Goal: Task Accomplishment & Management: Manage account settings

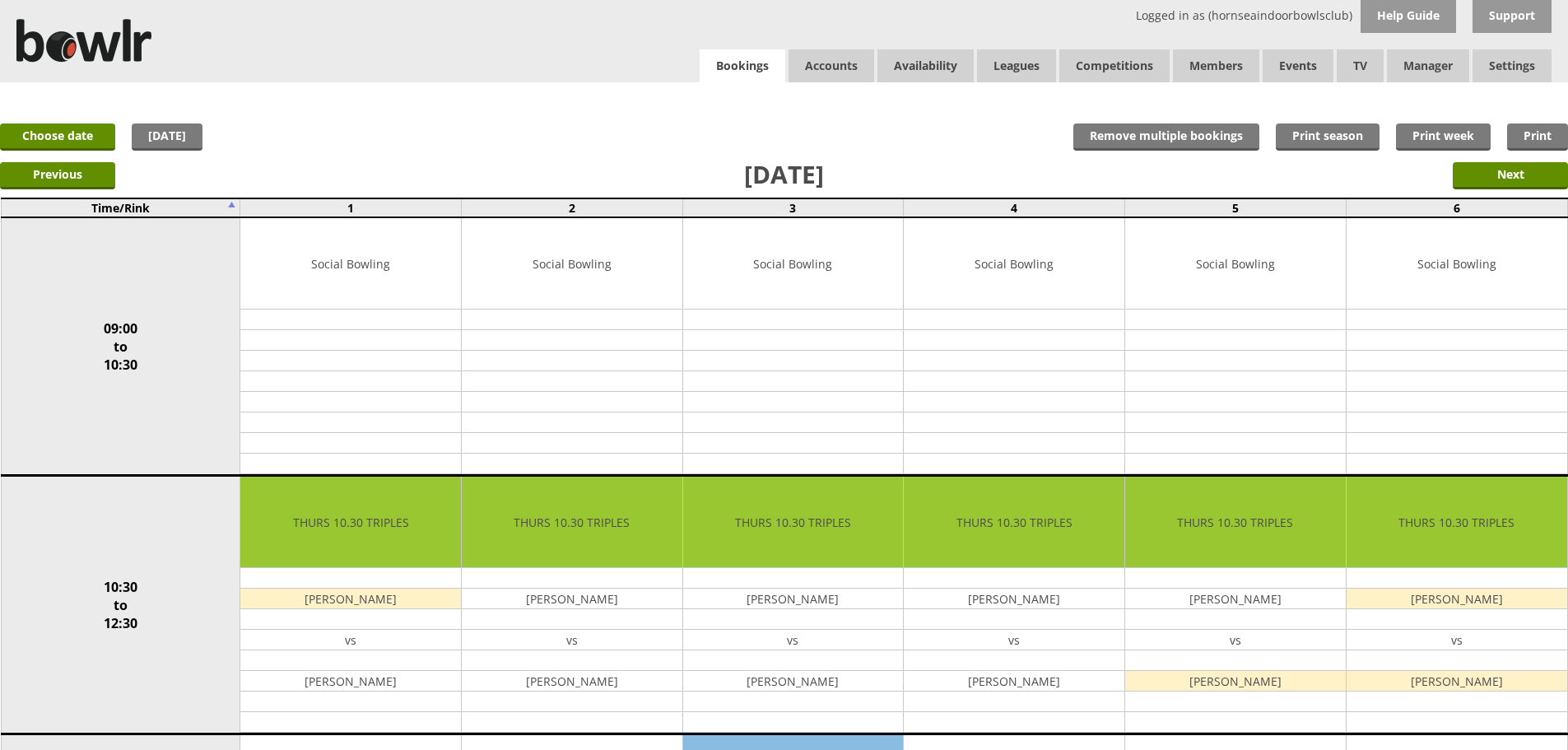
click at [751, 73] on link "Bookings" at bounding box center [742, 66] width 86 height 34
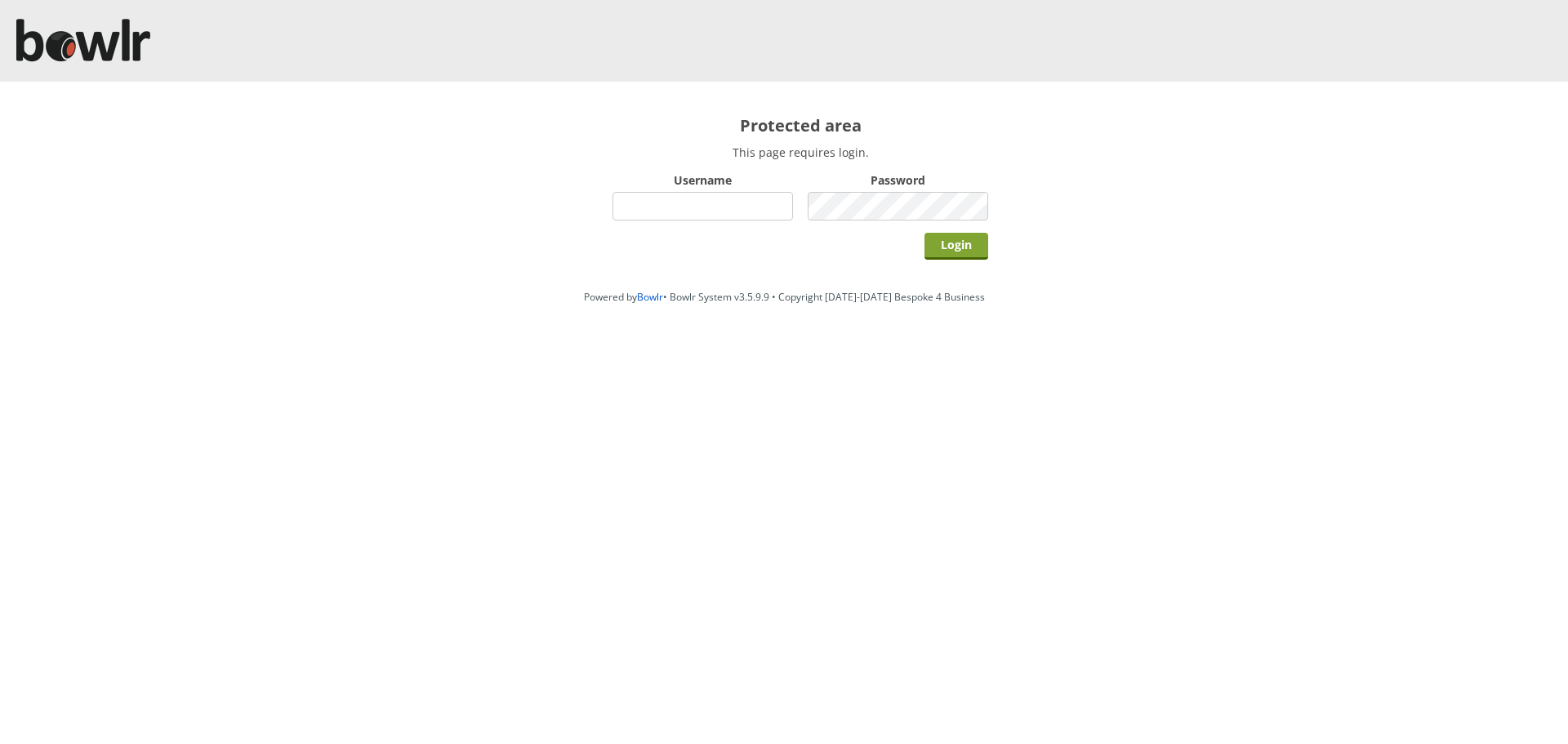
type input "hornseaindoorbowlsclub"
click at [943, 246] on input "Login" at bounding box center [955, 246] width 63 height 27
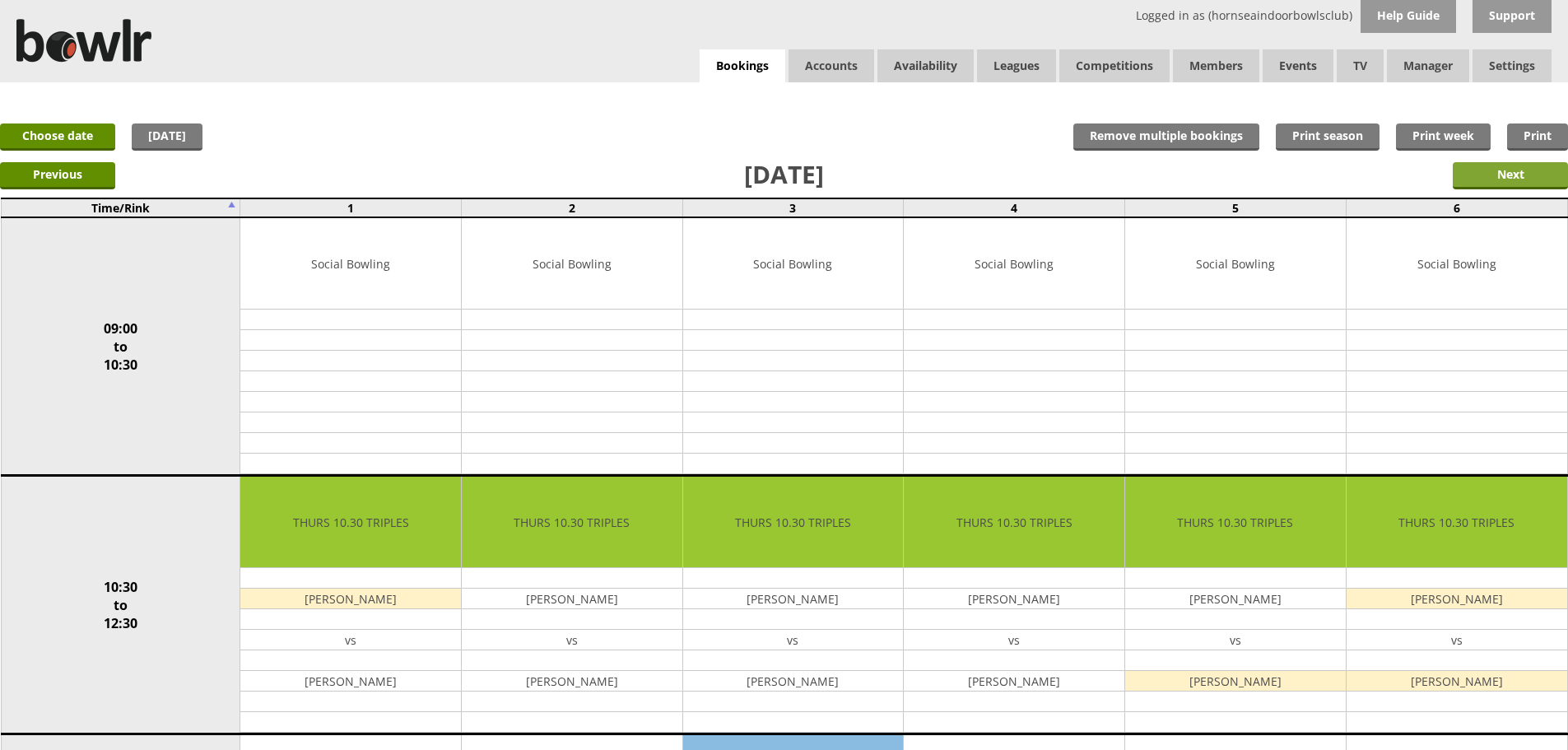
click at [1495, 175] on input "Next" at bounding box center [1511, 175] width 116 height 27
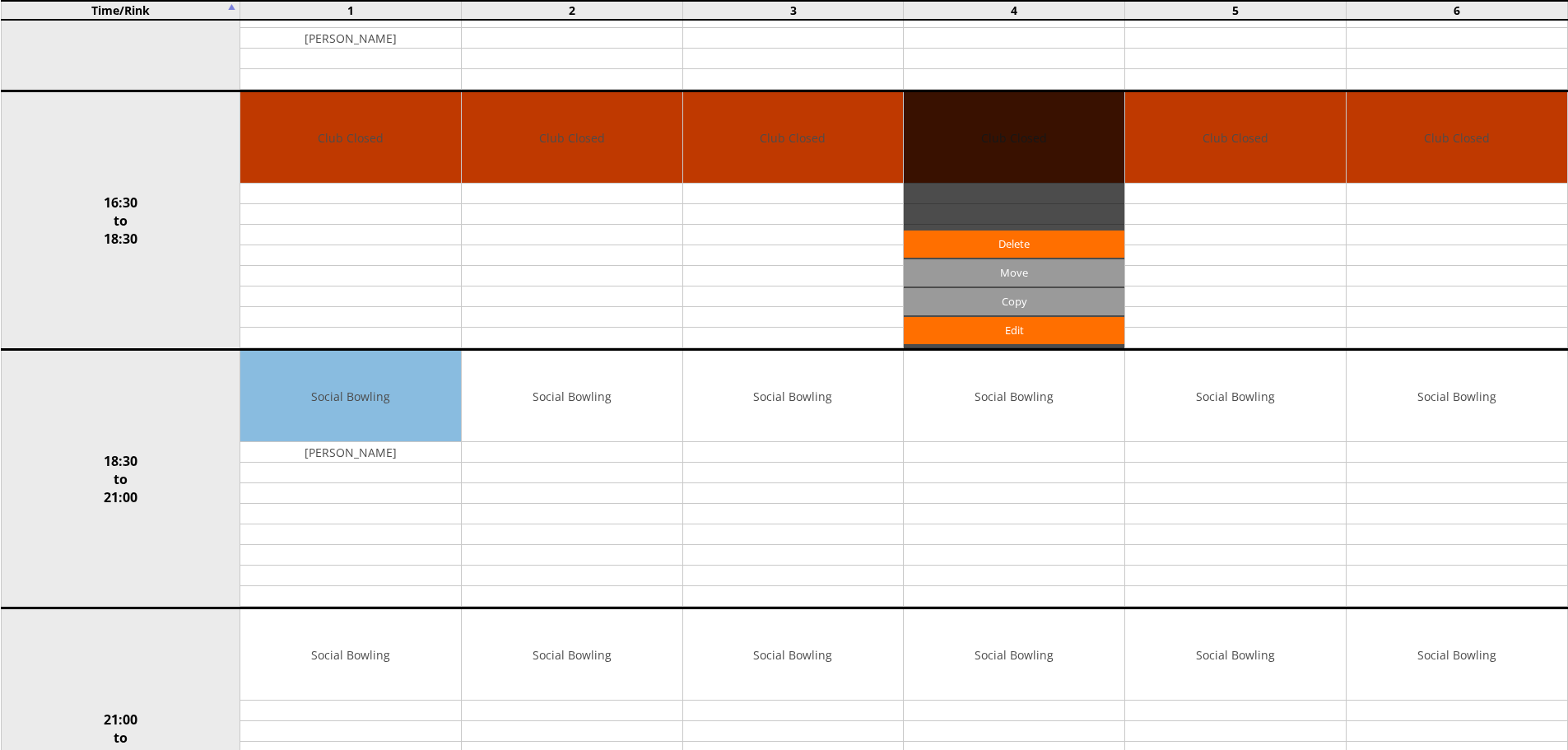
scroll to position [1318, 0]
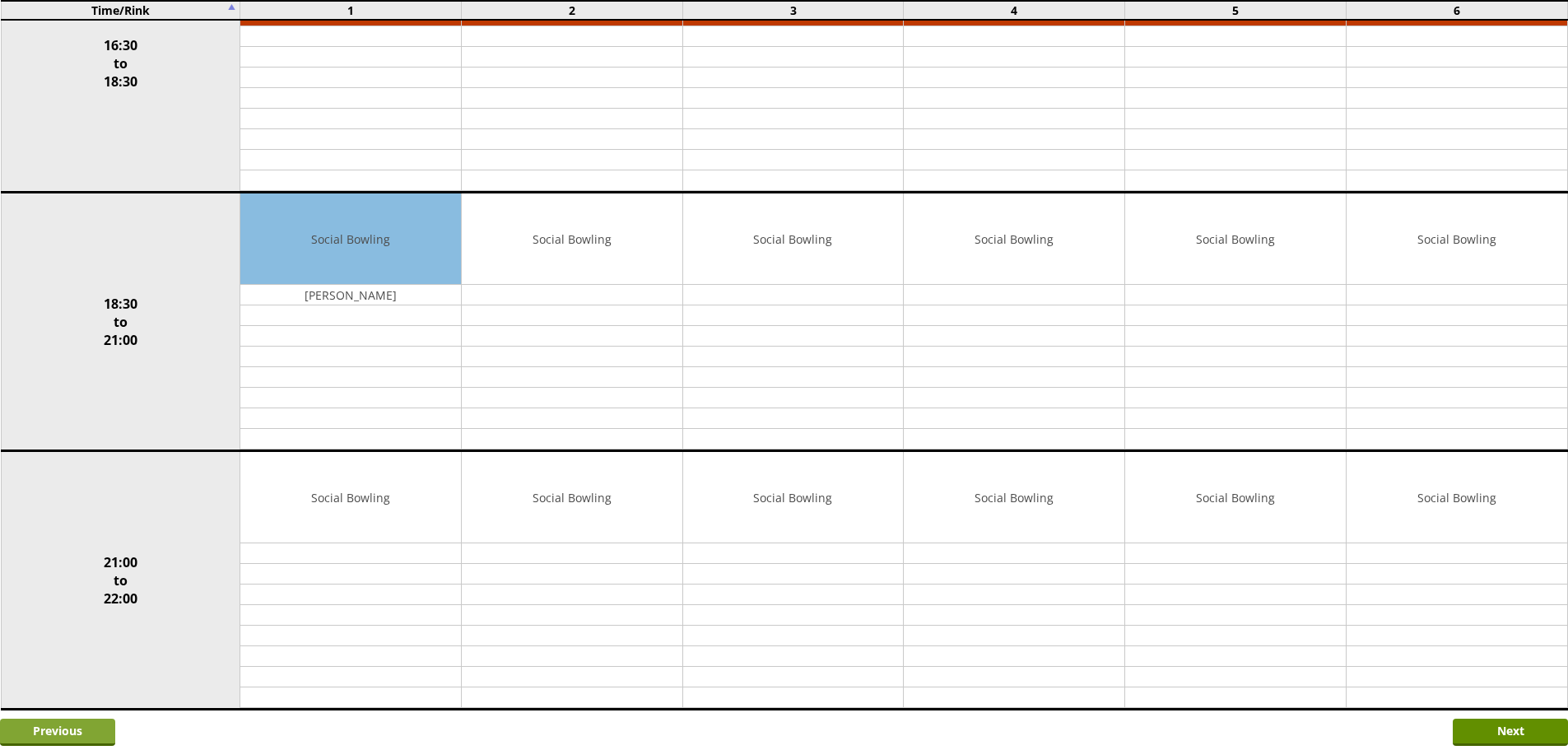
click at [48, 722] on input "Previous" at bounding box center [57, 733] width 116 height 27
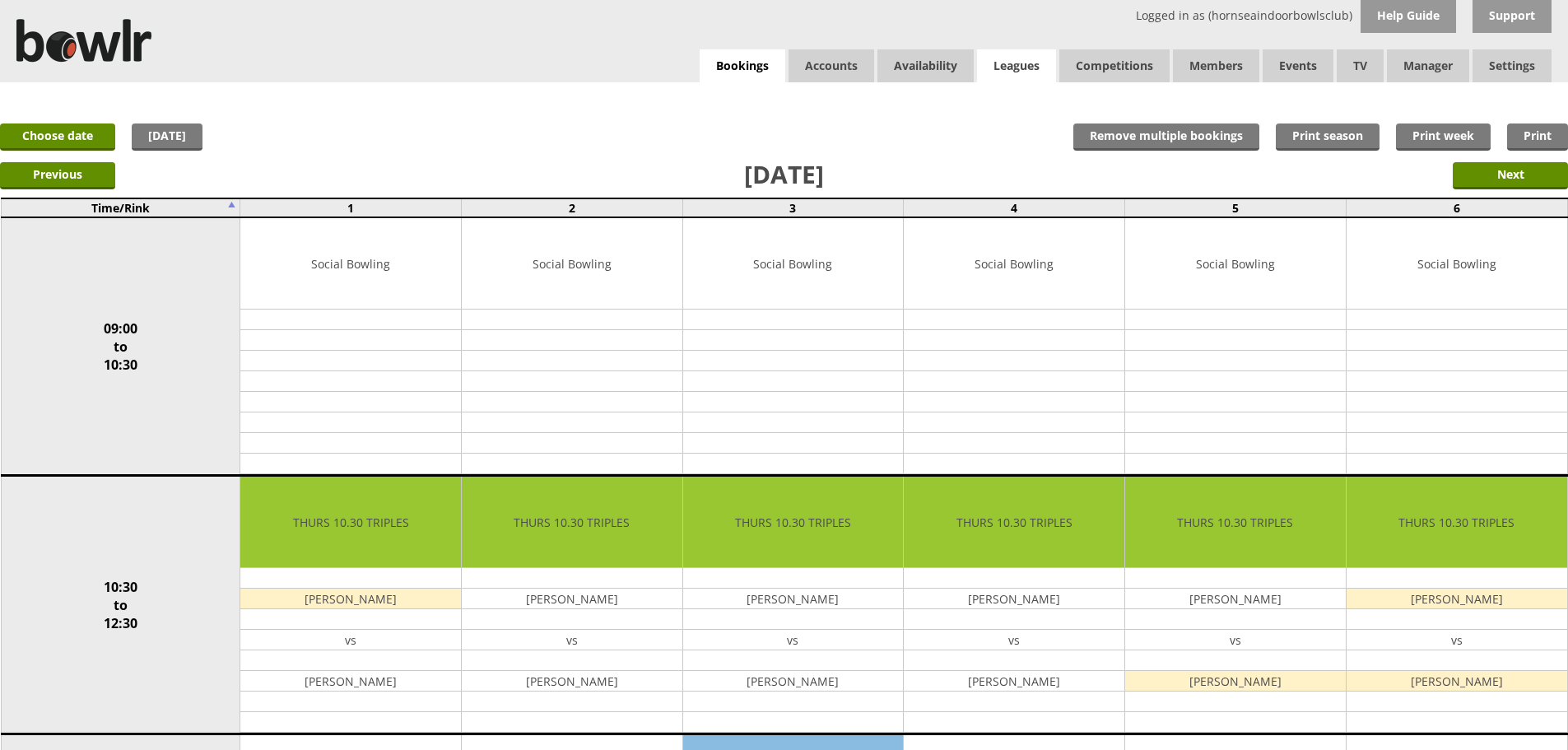
click at [1026, 75] on link "Leagues" at bounding box center [1016, 66] width 79 height 33
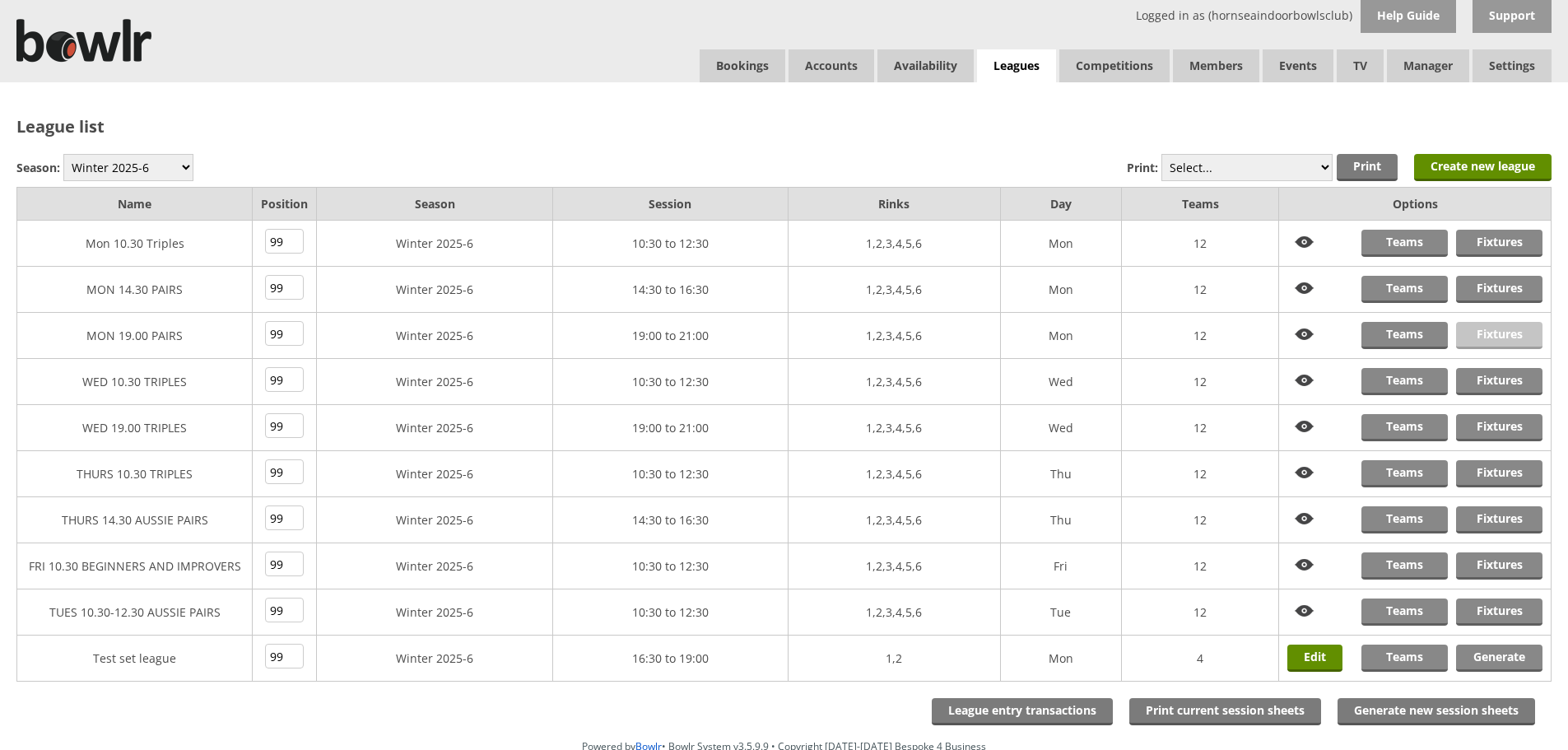
click at [1492, 332] on link "Fixtures" at bounding box center [1499, 335] width 86 height 27
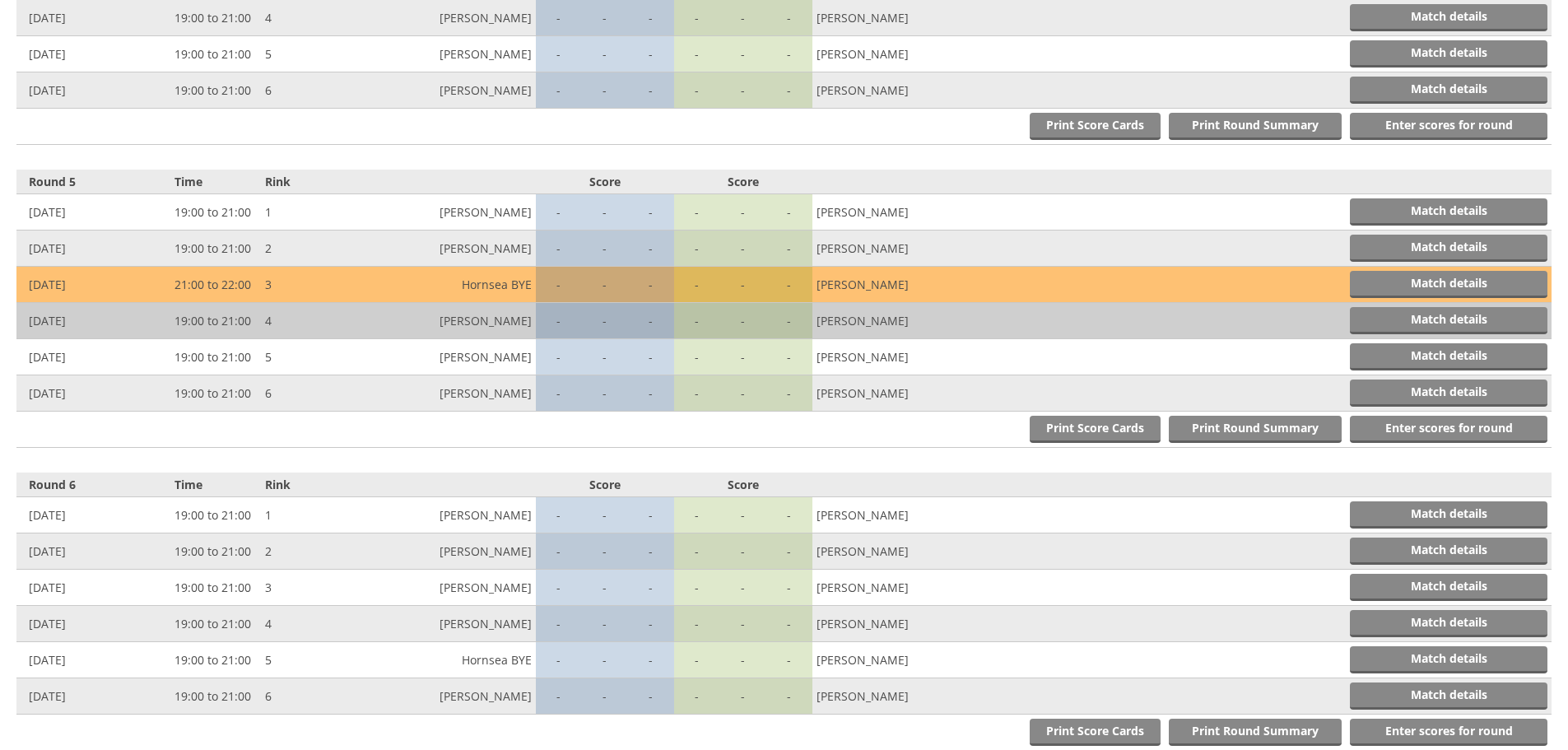
scroll to position [1647, 0]
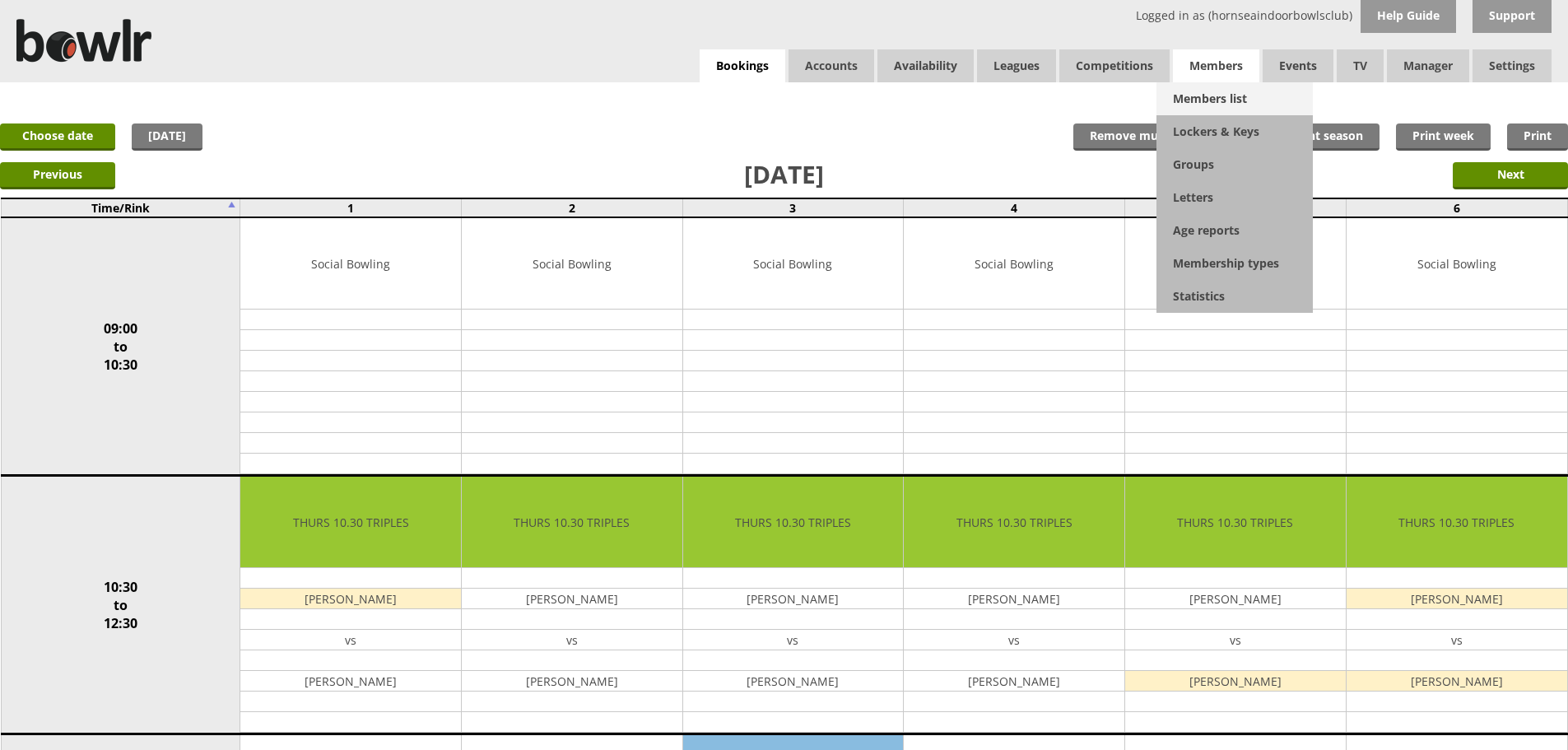
click at [1190, 86] on link "Members list" at bounding box center [1235, 99] width 156 height 33
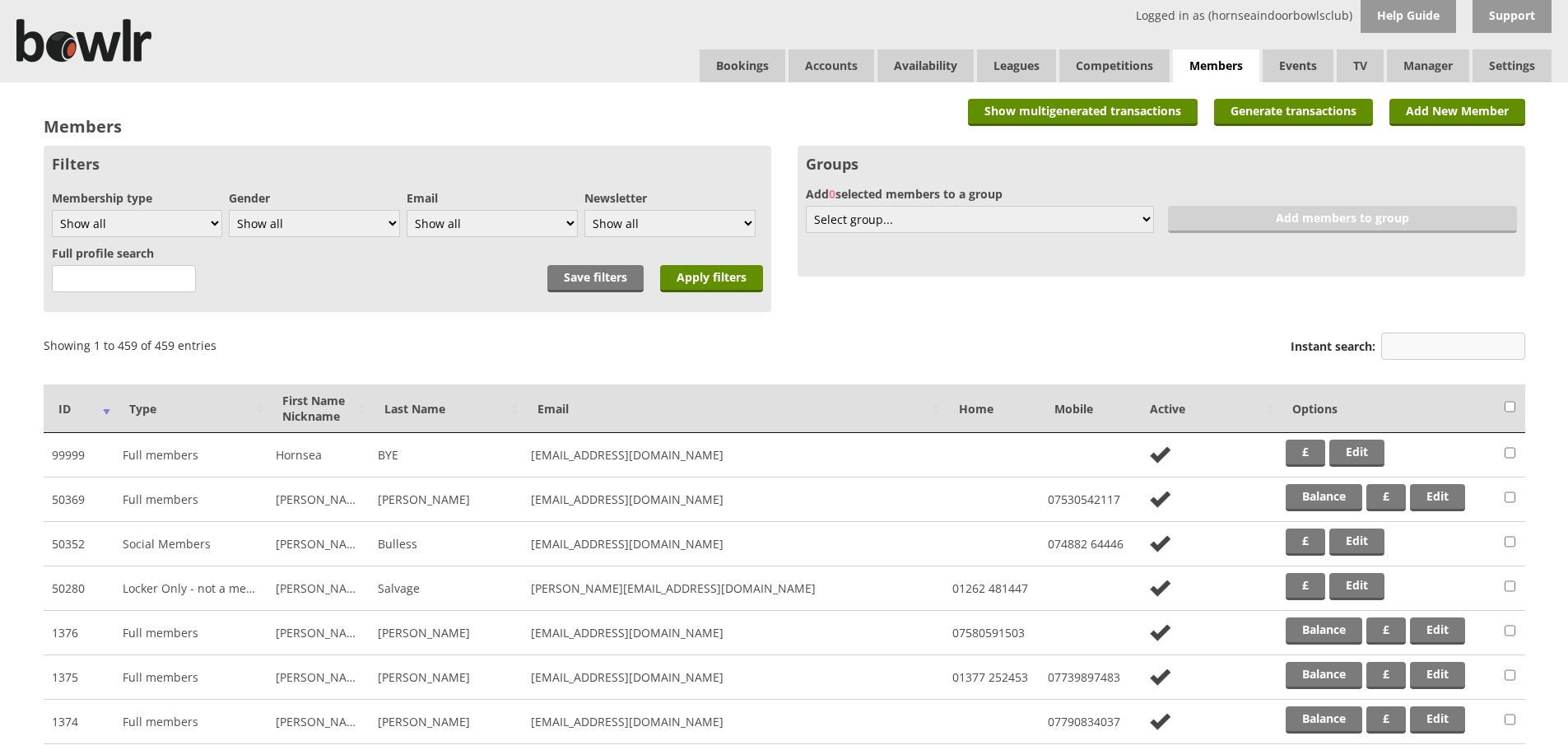
click at [1450, 349] on input "Instant search:" at bounding box center [1452, 346] width 144 height 27
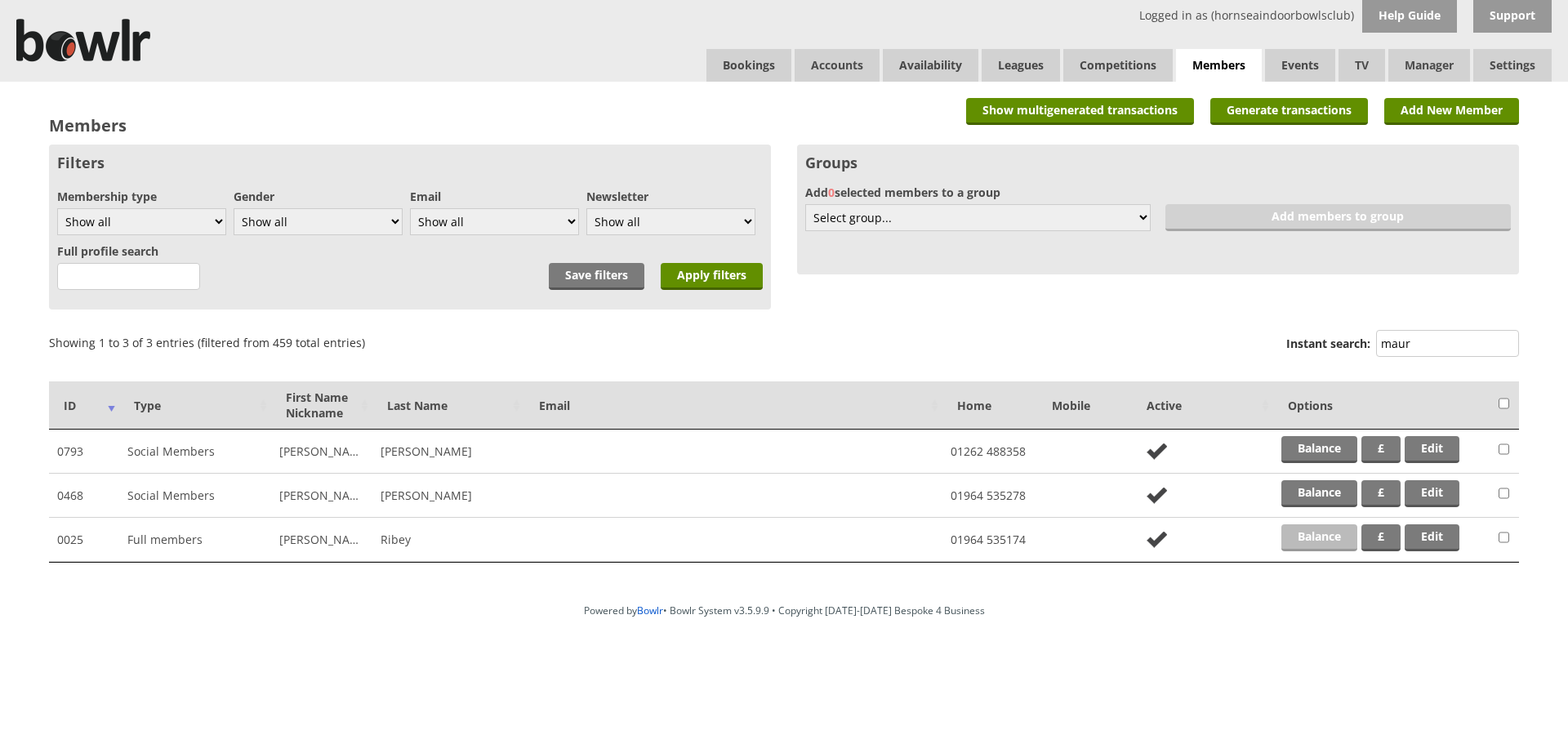
type input "maur"
click at [1307, 525] on link "Balance" at bounding box center [1319, 538] width 76 height 27
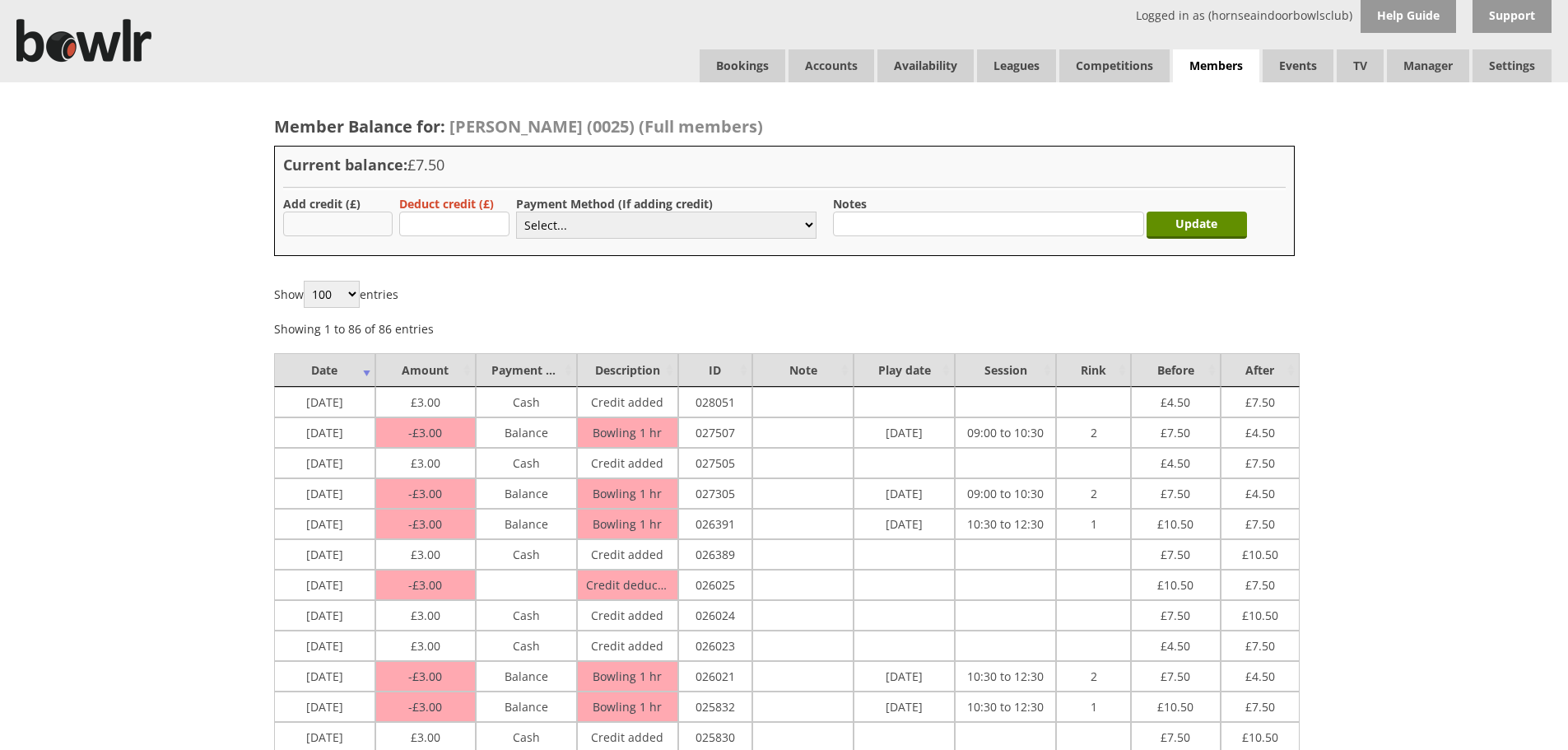
click at [299, 220] on input "text" at bounding box center [338, 225] width 111 height 25
type input "3.00"
drag, startPoint x: 541, startPoint y: 222, endPoint x: 550, endPoint y: 236, distance: 16.6
click at [541, 222] on select "Select... Cash Card Cheque Bank Transfer Other Member Card Gift Voucher Balance" at bounding box center [666, 225] width 301 height 27
select select "1"
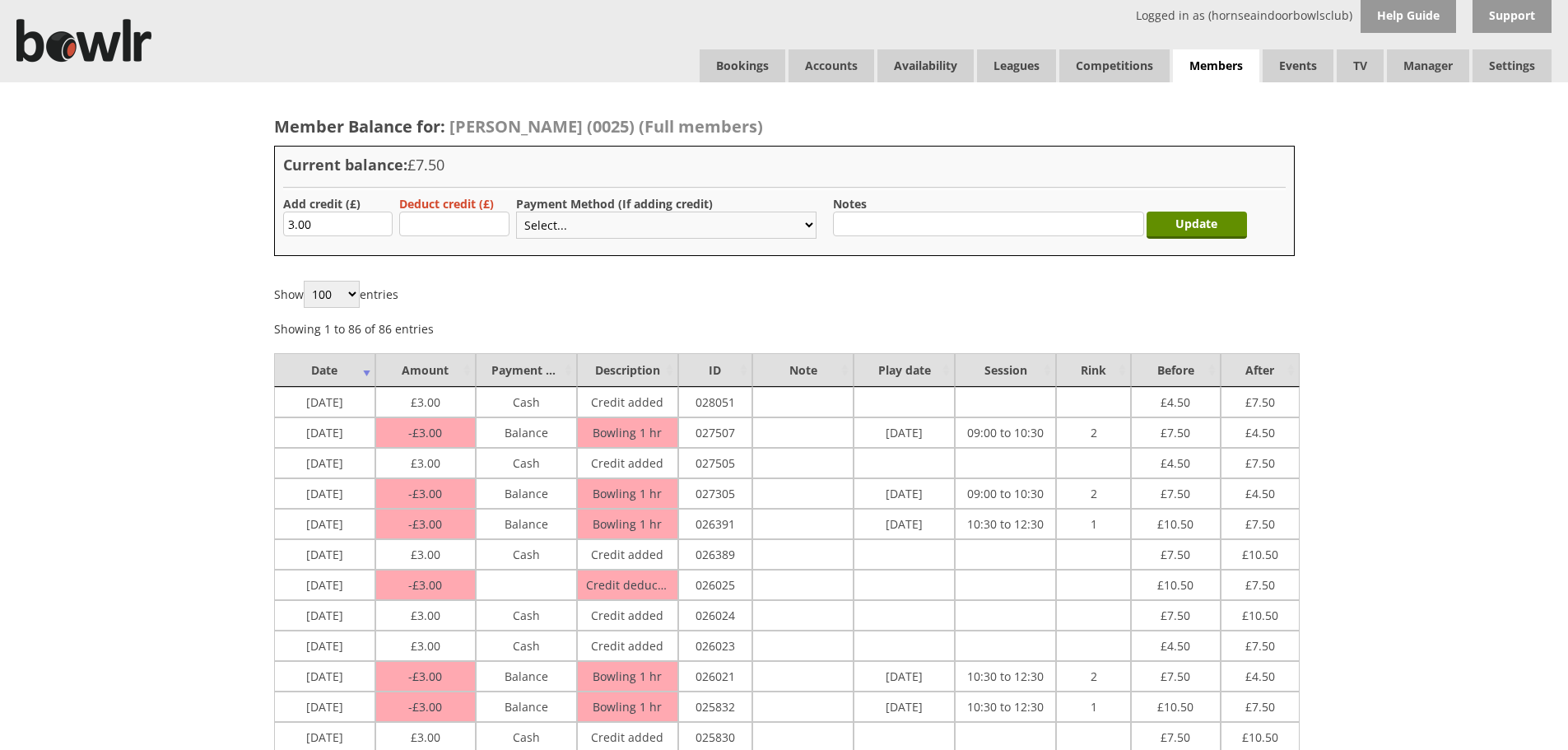
click at [516, 212] on select "Select... Cash Card Cheque Bank Transfer Other Member Card Gift Voucher Balance" at bounding box center [666, 225] width 301 height 27
click at [1176, 216] on input "Update" at bounding box center [1197, 225] width 101 height 27
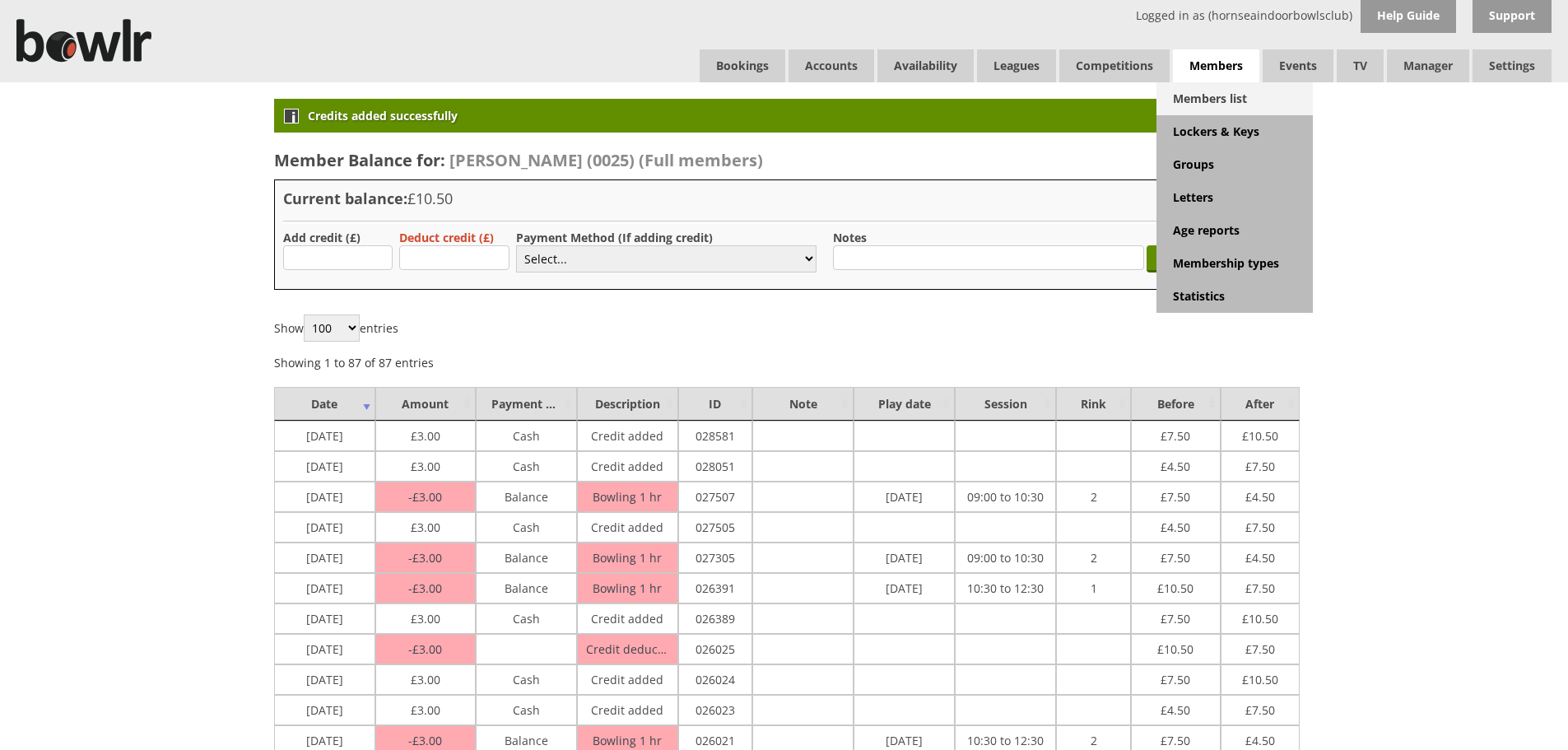
click at [1225, 96] on link "Members list" at bounding box center [1235, 99] width 156 height 33
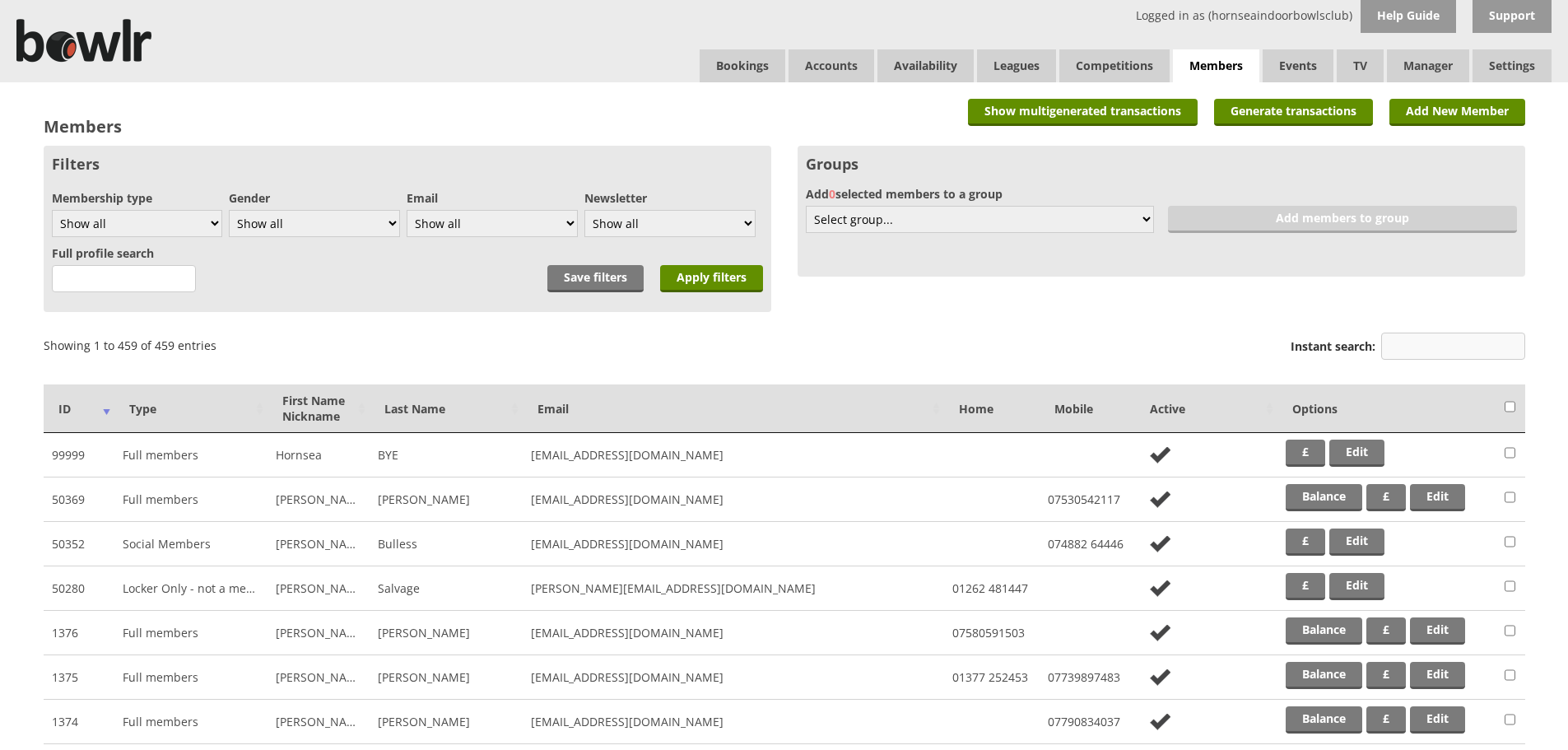
click at [1396, 335] on input "Instant search:" at bounding box center [1452, 346] width 144 height 27
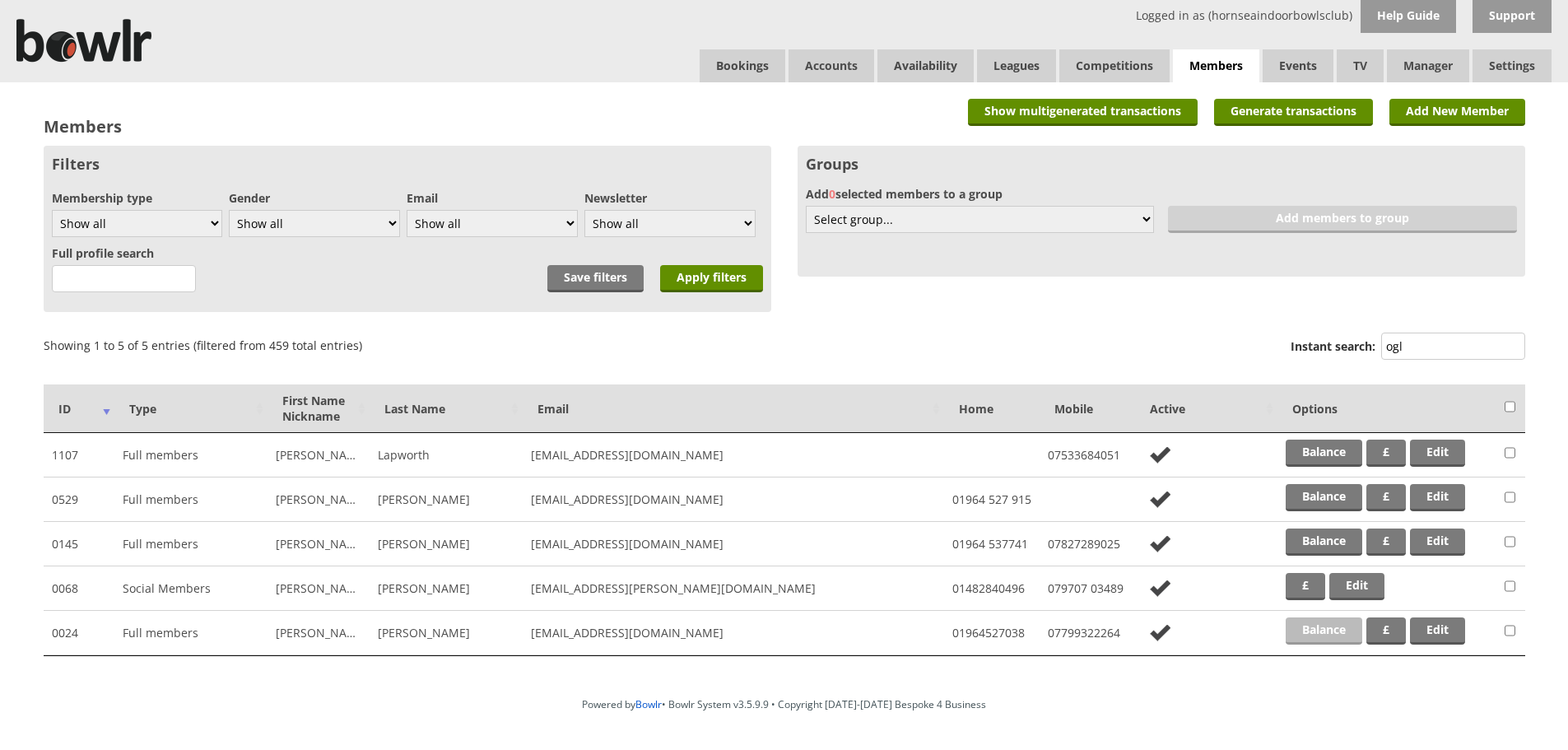
type input "ogl"
click at [1308, 624] on link "Balance" at bounding box center [1324, 631] width 76 height 27
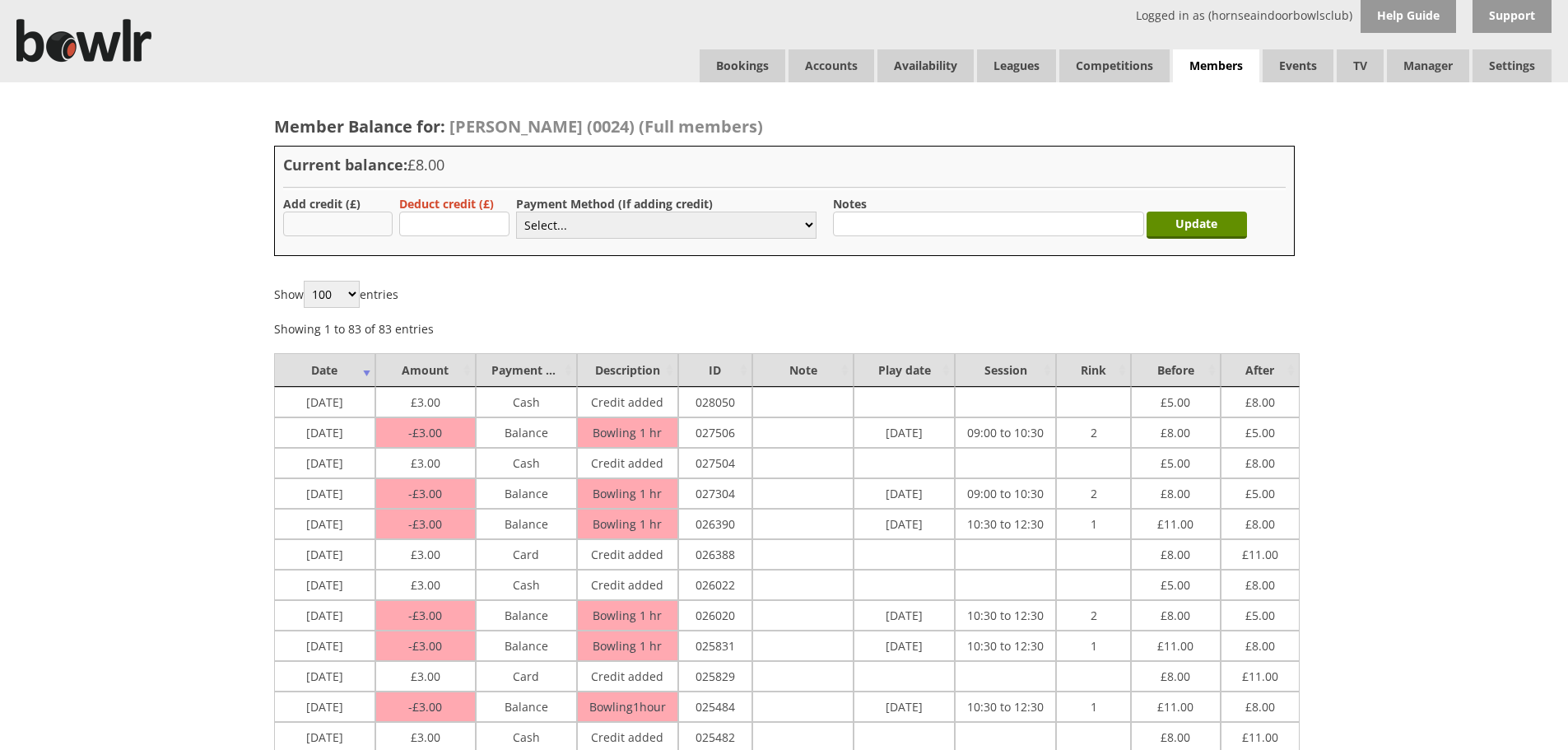
click at [381, 218] on input "text" at bounding box center [338, 225] width 111 height 25
type input "3.00"
click at [588, 233] on select "Select... Cash Card Cheque Bank Transfer Other Member Card Gift Voucher Balance" at bounding box center [666, 225] width 301 height 27
click at [516, 212] on select "Select... Cash Card Cheque Bank Transfer Other Member Card Gift Voucher Balance" at bounding box center [666, 225] width 301 height 27
click at [582, 234] on select "Select... Cash Card Cheque Bank Transfer Other Member Card Gift Voucher Balance" at bounding box center [666, 225] width 301 height 27
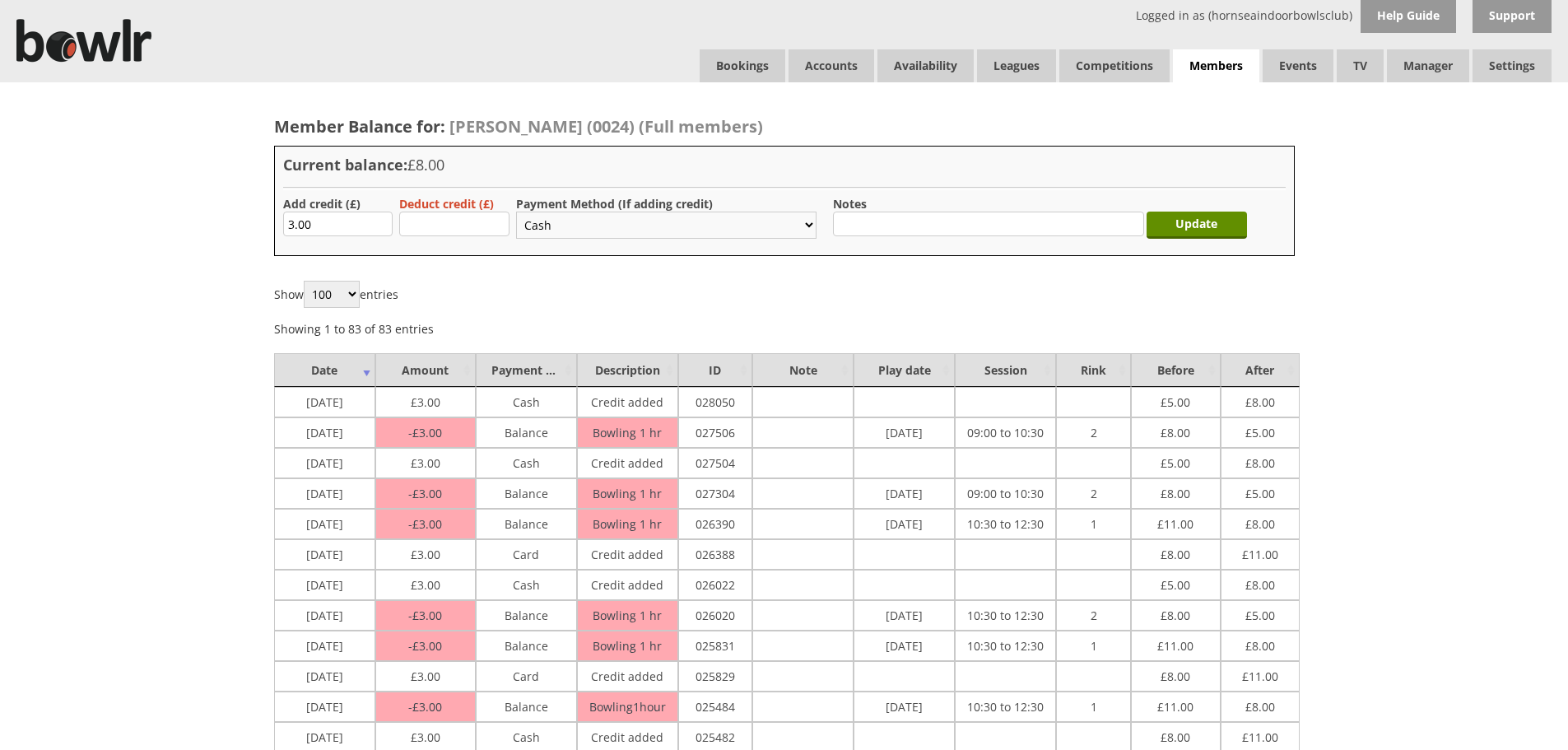
select select "2"
click at [516, 212] on select "Select... Cash Card Cheque Bank Transfer Other Member Card Gift Voucher Balance" at bounding box center [666, 225] width 301 height 27
drag, startPoint x: 1167, startPoint y: 227, endPoint x: 1127, endPoint y: 221, distance: 40.4
click at [1165, 227] on input "Update" at bounding box center [1197, 225] width 101 height 27
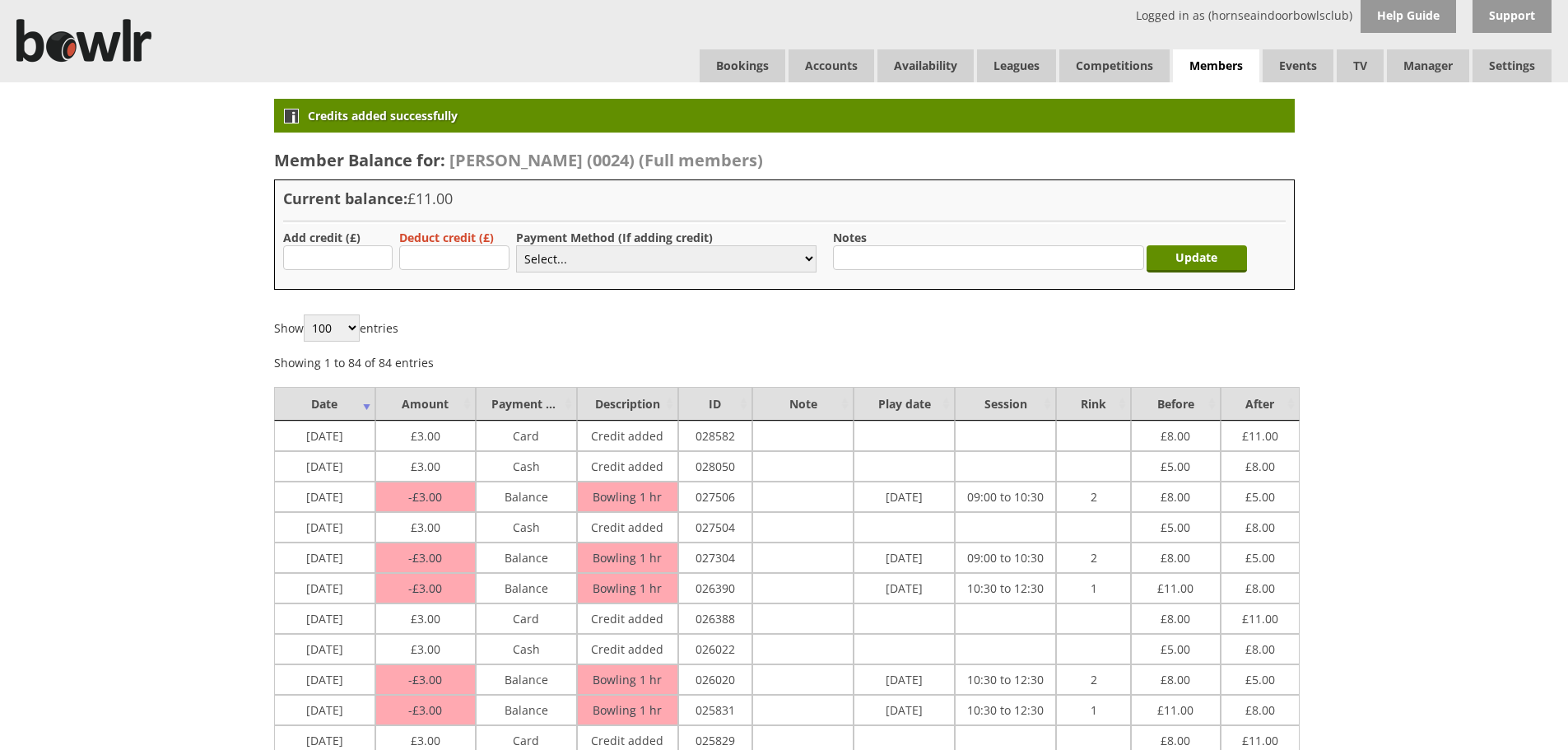
click at [681, 56] on div "Logged in as (hornseaindoorbowlsclub) Help Guide Support Bookings Accounts Rink…" at bounding box center [784, 41] width 1568 height 82
click at [710, 58] on link "Bookings" at bounding box center [742, 66] width 86 height 33
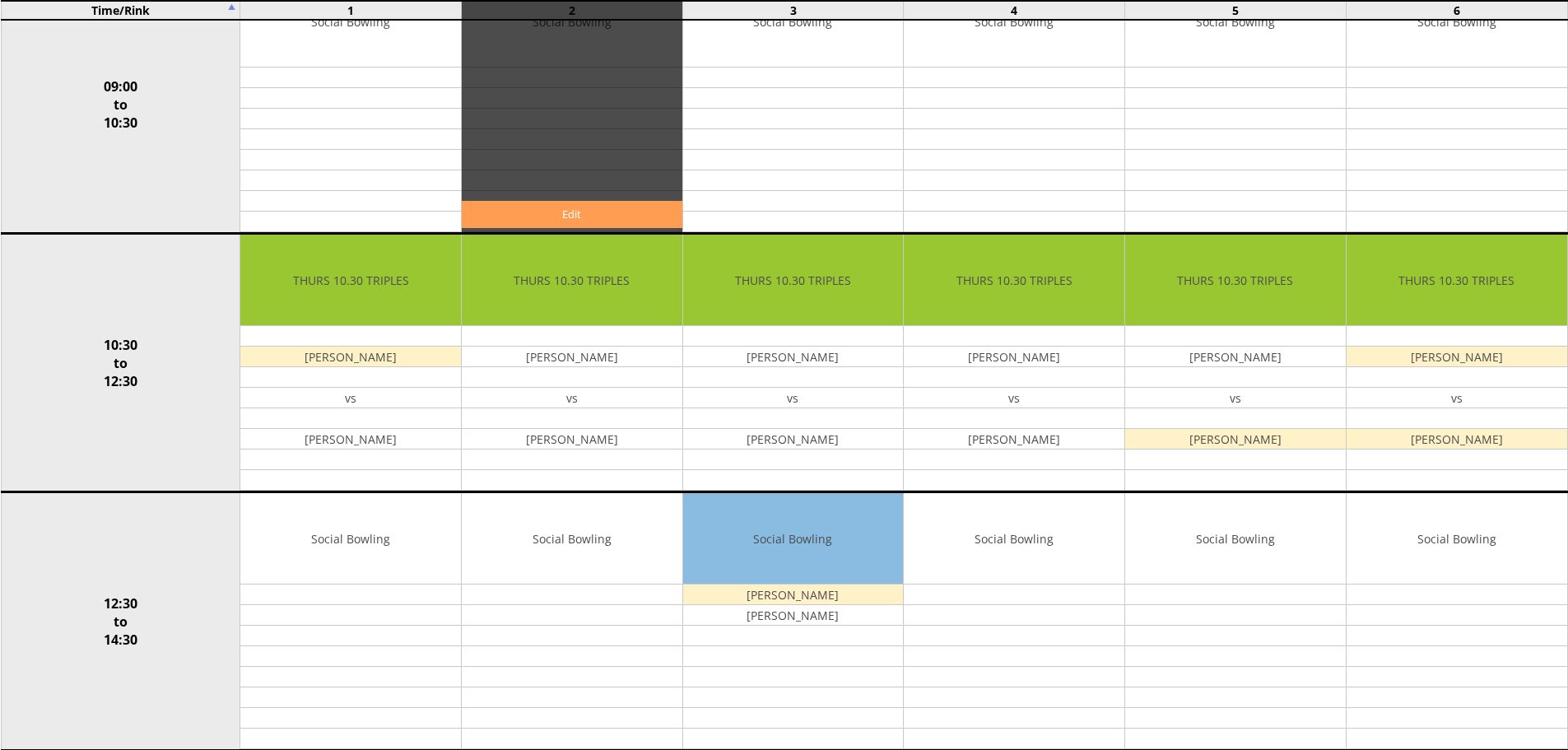
scroll to position [247, 0]
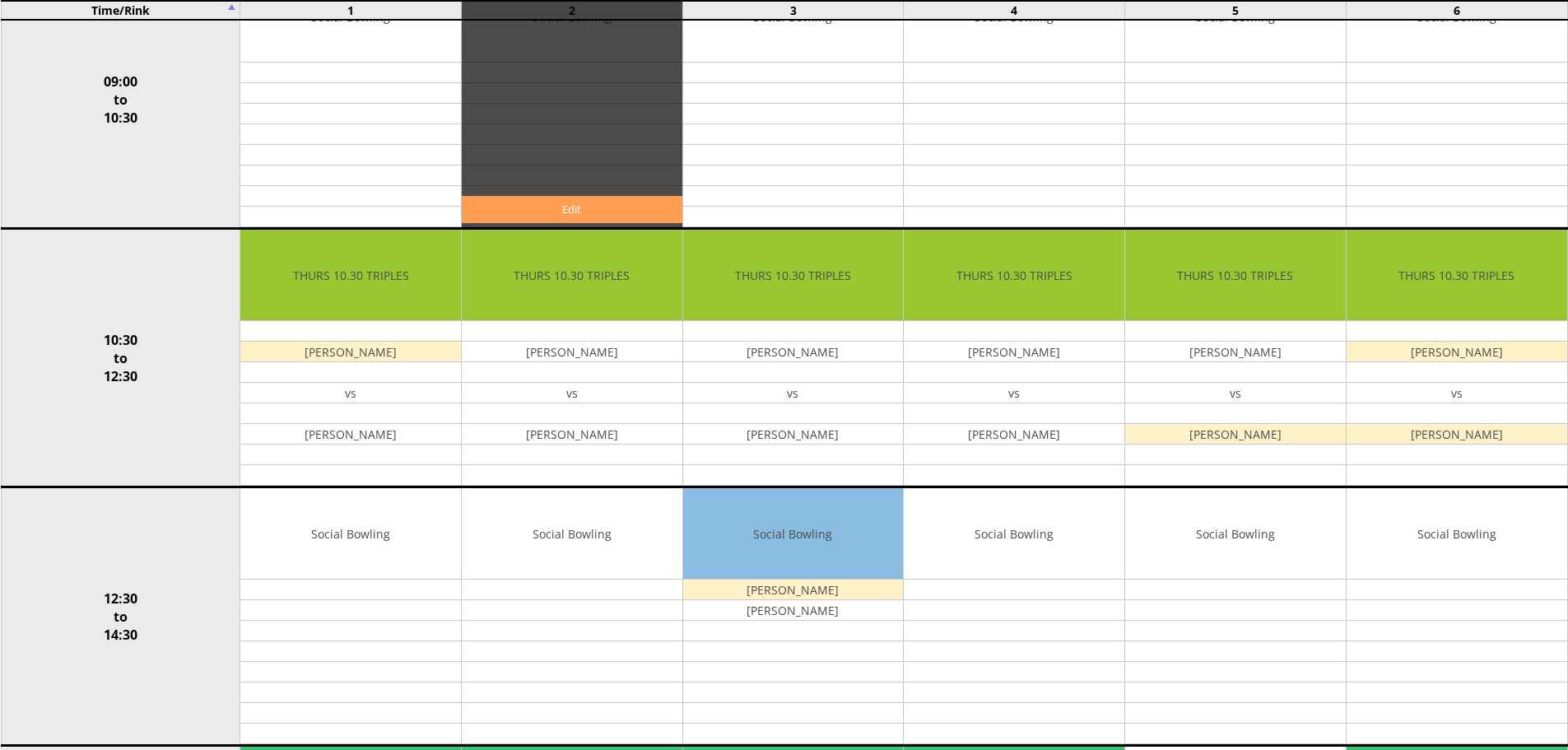
click at [565, 203] on link "Edit" at bounding box center [572, 210] width 220 height 27
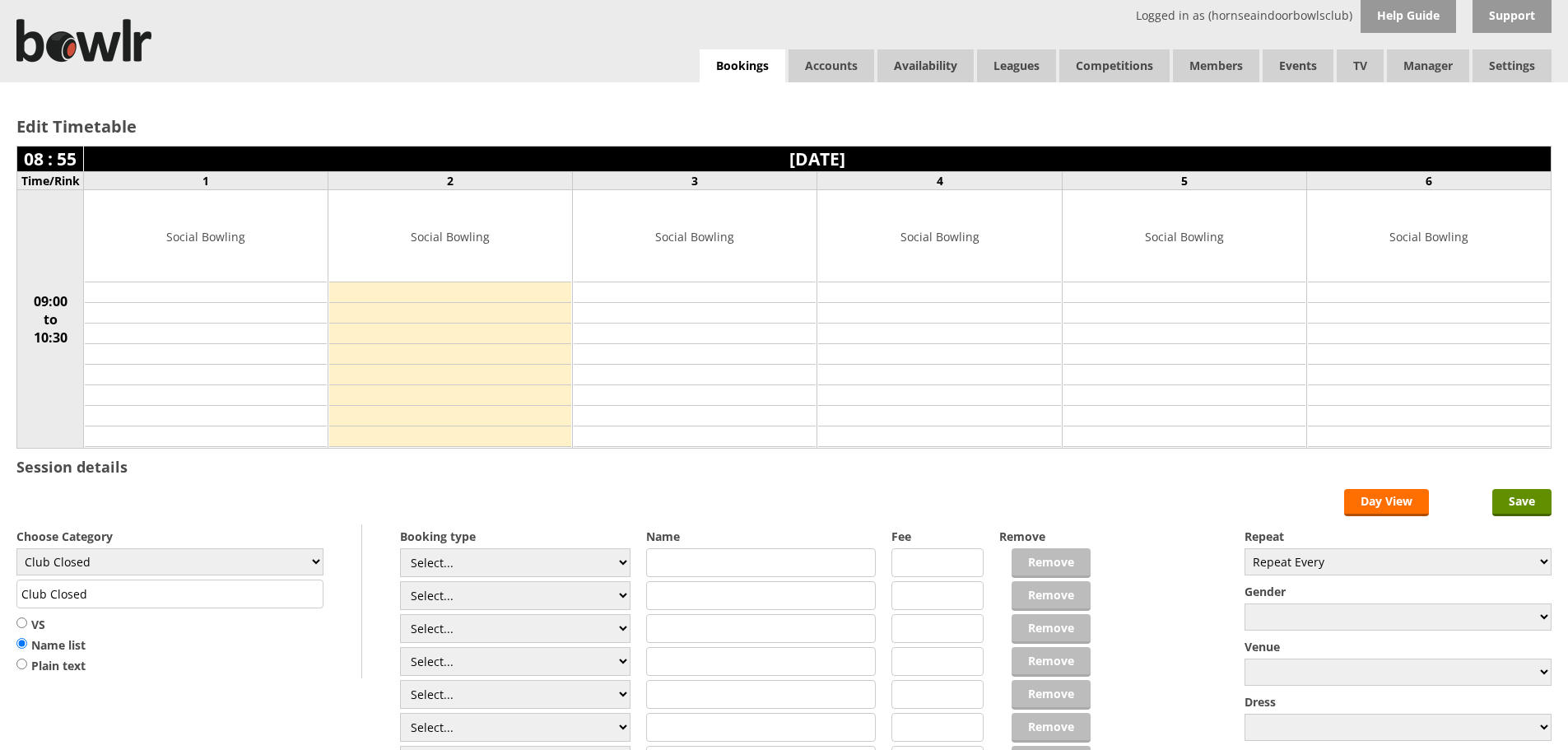
click at [260, 582] on input "Club Closed" at bounding box center [170, 594] width 307 height 29
drag, startPoint x: 259, startPoint y: 569, endPoint x: 242, endPoint y: 550, distance: 25.5
click at [259, 569] on select "Club Closed Singles League Triples League Pairs League Friendly Social Bowling …" at bounding box center [170, 562] width 307 height 27
select select "132"
click at [17, 549] on select "Club Closed Singles League Triples League Pairs League Friendly Social Bowling …" at bounding box center [170, 562] width 307 height 27
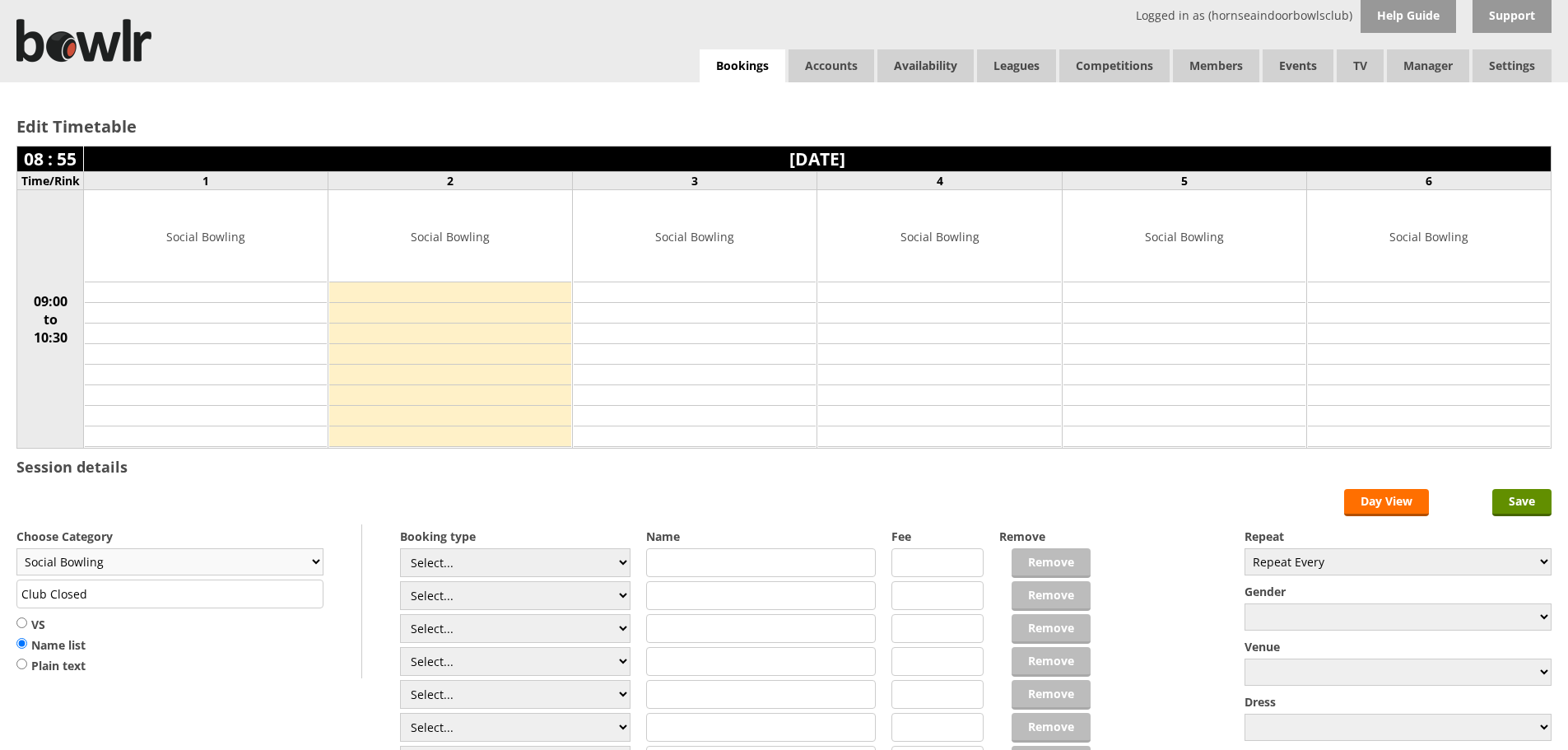
type input "Social Bowling"
click at [434, 563] on select "Select... Club Competition (Member) Club Competition (Visitor) National (Member…" at bounding box center [514, 563] width 230 height 29
select select "1_54"
click at [400, 549] on select "Select... Club Competition (Member) Club Competition (Visitor) National (Member…" at bounding box center [514, 563] width 230 height 29
type input "3.0000"
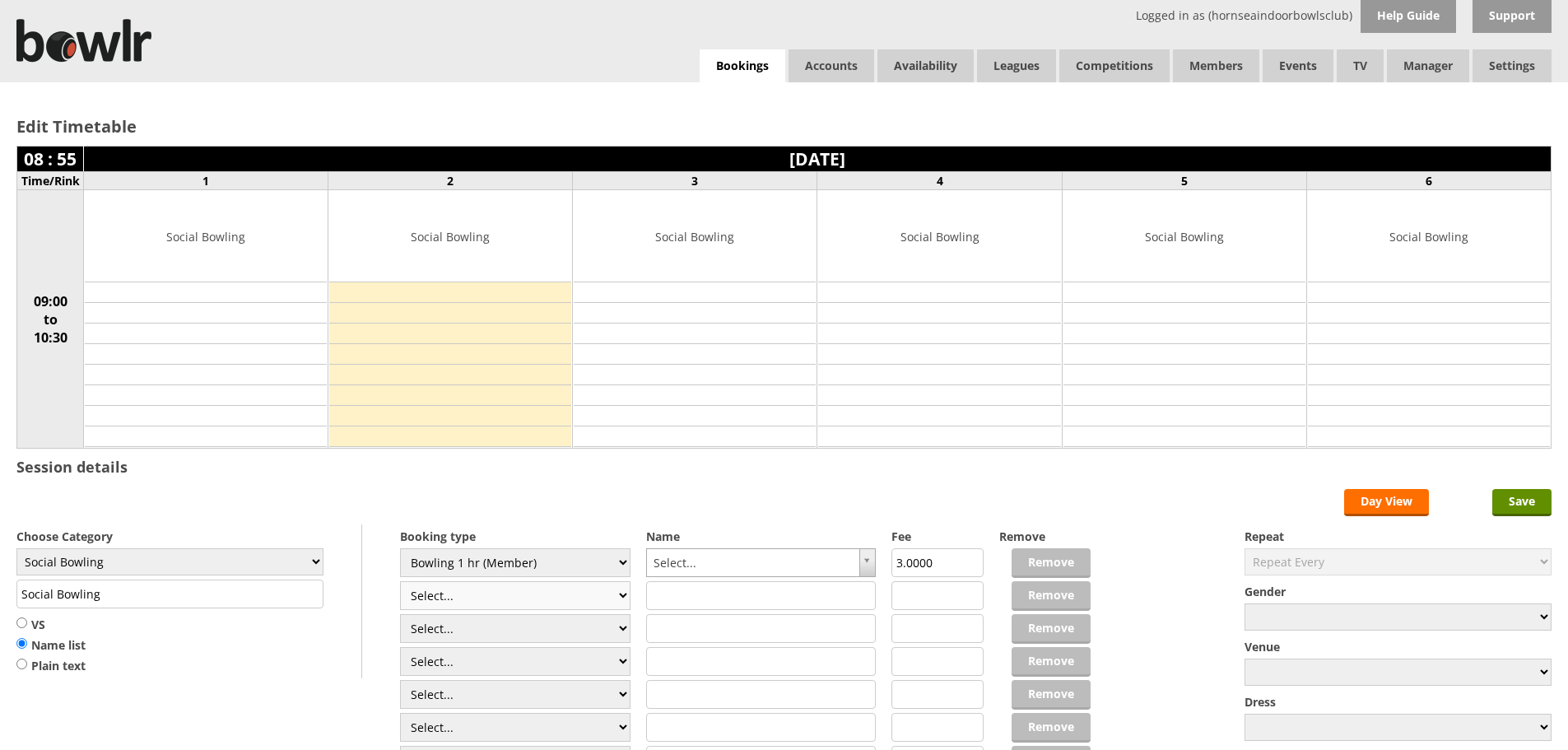
click at [426, 589] on select "Select... Club Competition (Member) Club Competition (Visitor) National (Member…" at bounding box center [514, 595] width 230 height 29
select select "1_54"
click at [400, 581] on select "Select... Club Competition (Member) Club Competition (Visitor) National (Member…" at bounding box center [514, 595] width 230 height 29
type input "3.0000"
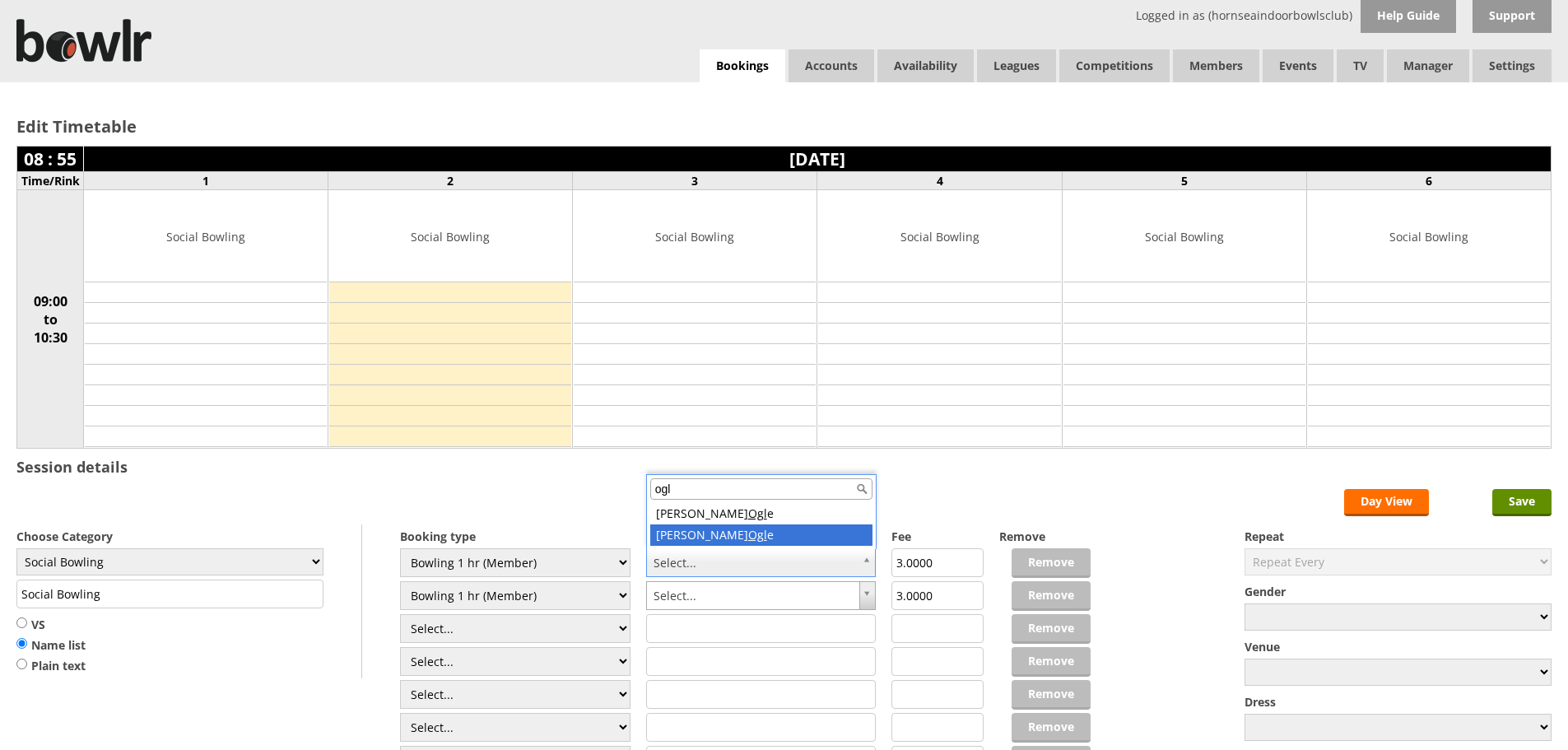
type input "ogl"
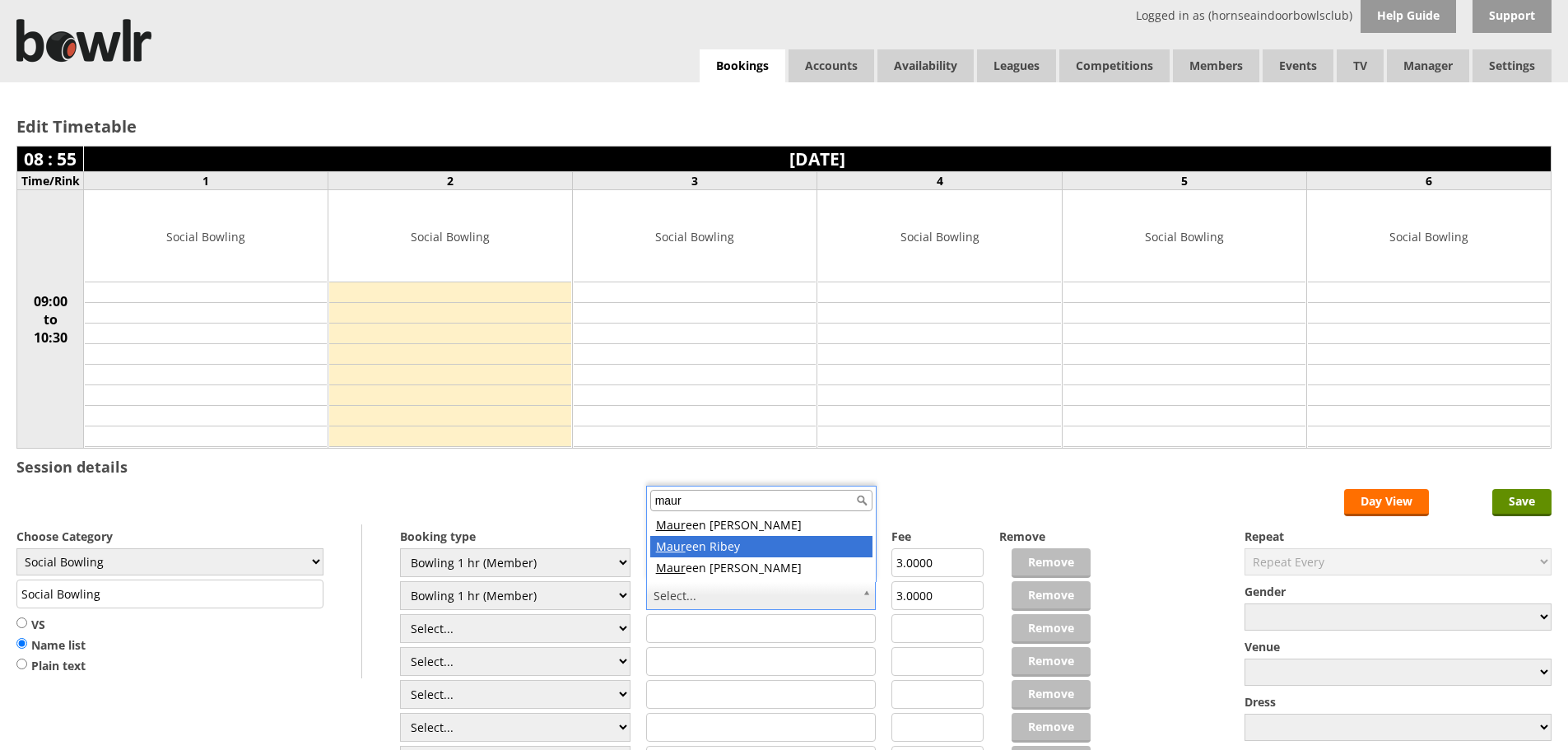
type input "maur"
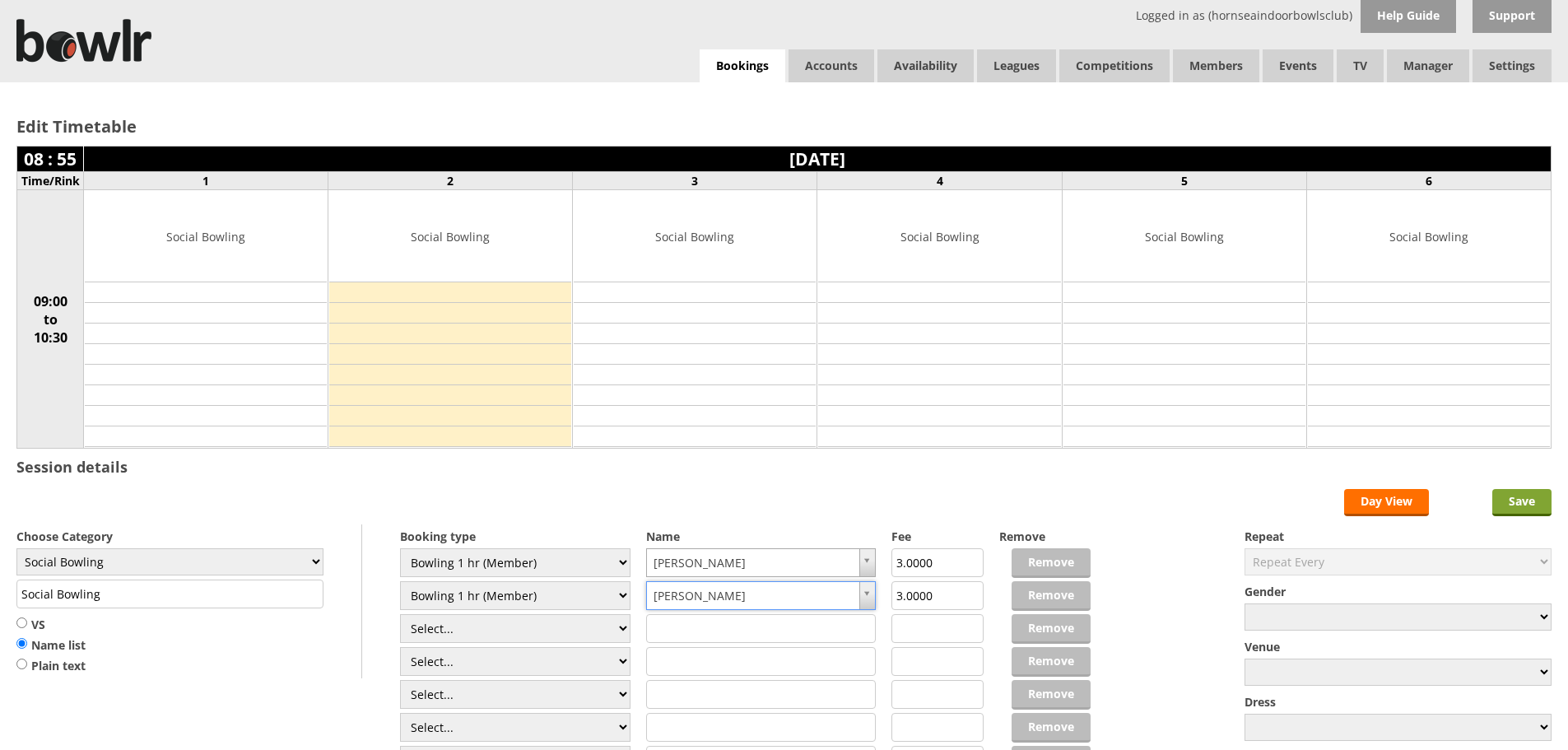
click at [1511, 501] on input "Save" at bounding box center [1521, 502] width 59 height 27
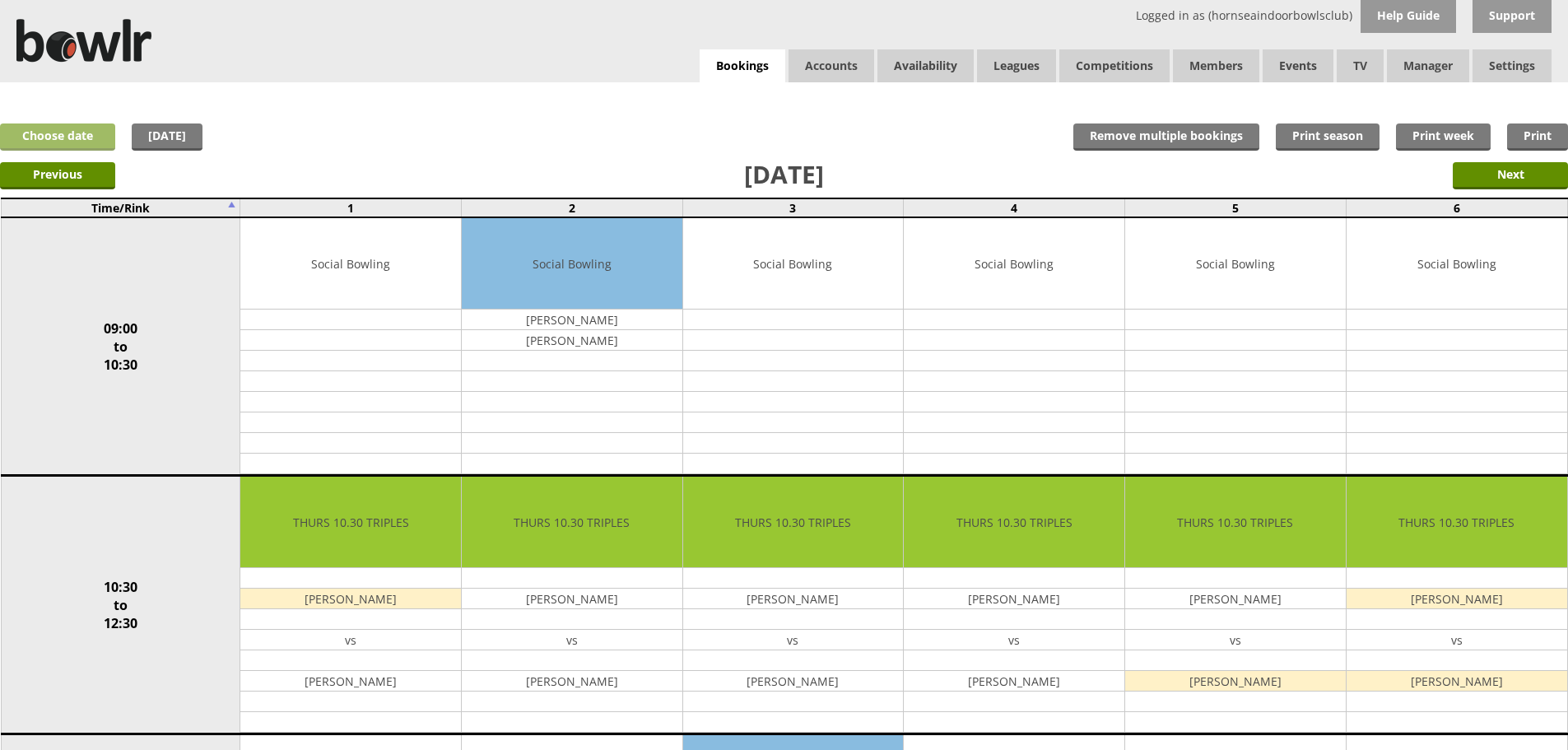
click at [96, 139] on link "Choose date" at bounding box center [57, 137] width 116 height 27
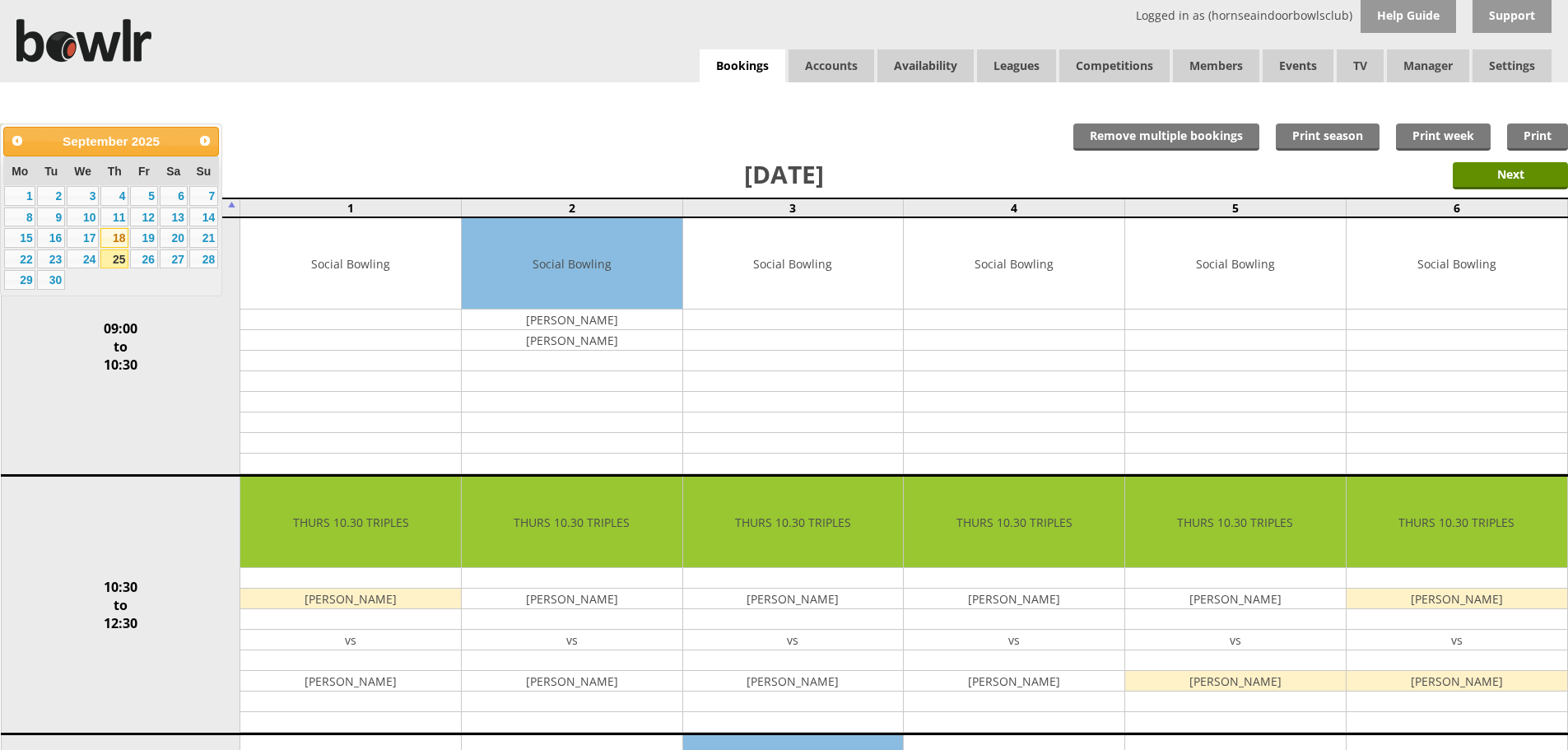
click at [122, 231] on link "18" at bounding box center [115, 238] width 28 height 20
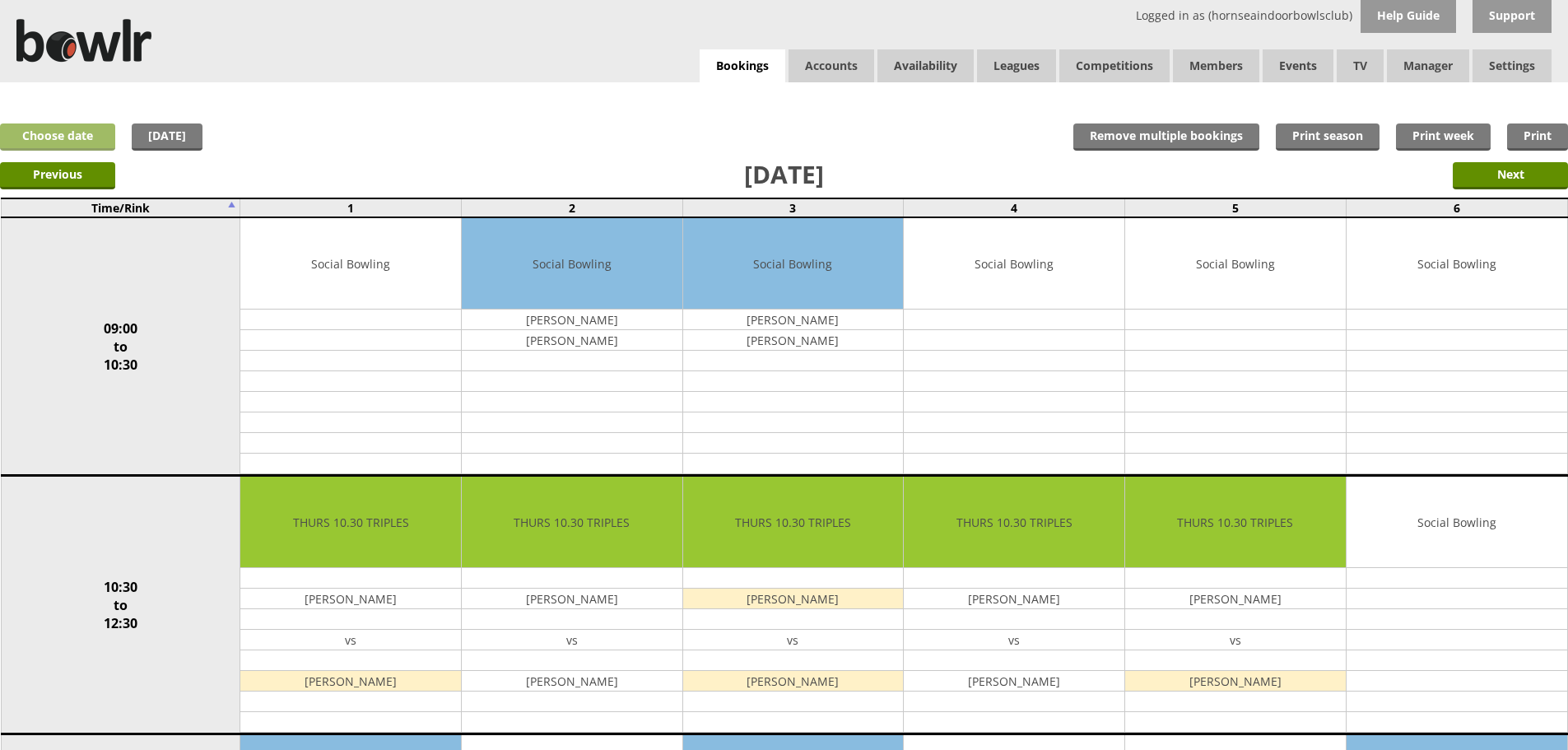
click at [86, 140] on link "Choose date" at bounding box center [57, 137] width 116 height 27
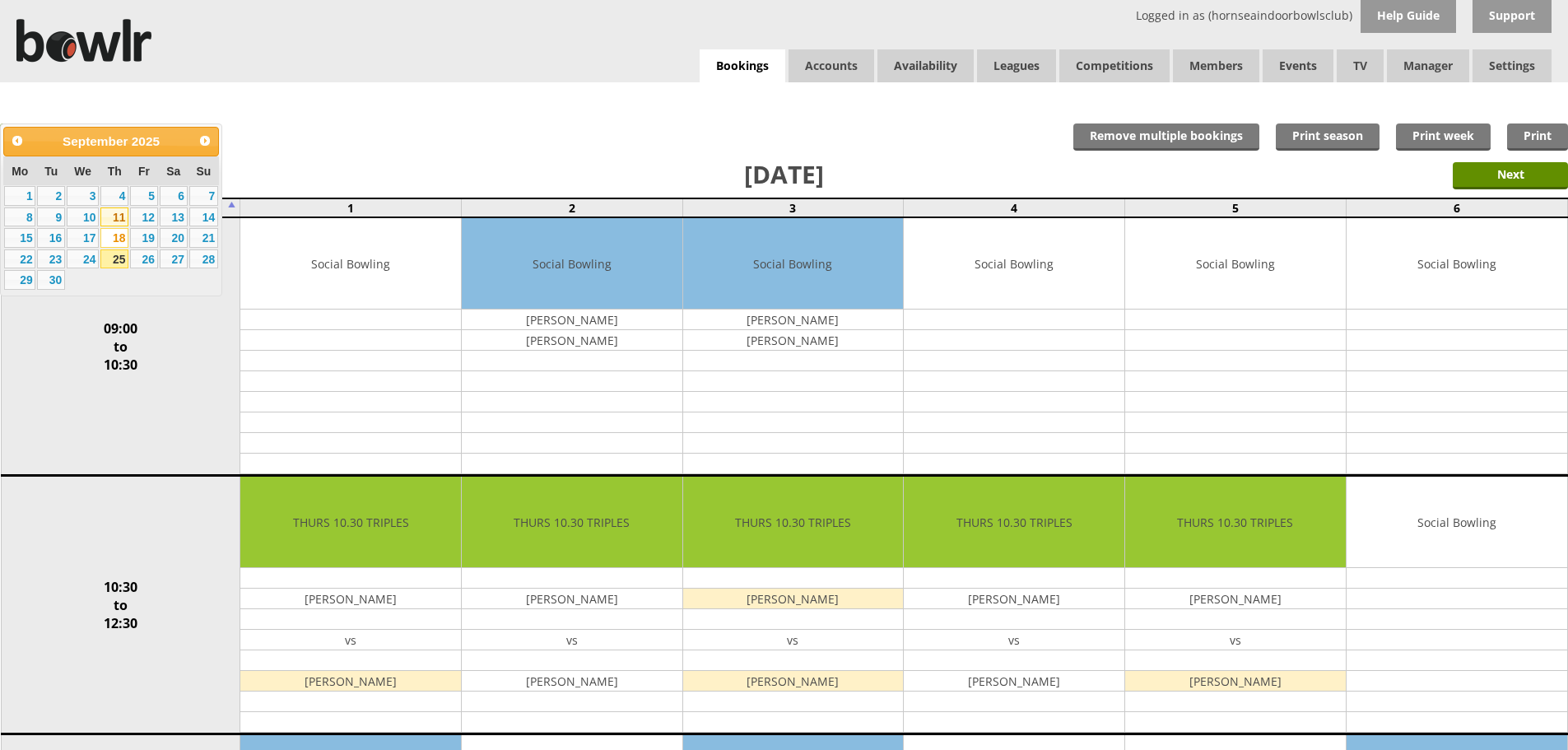
click at [120, 216] on link "11" at bounding box center [115, 218] width 28 height 20
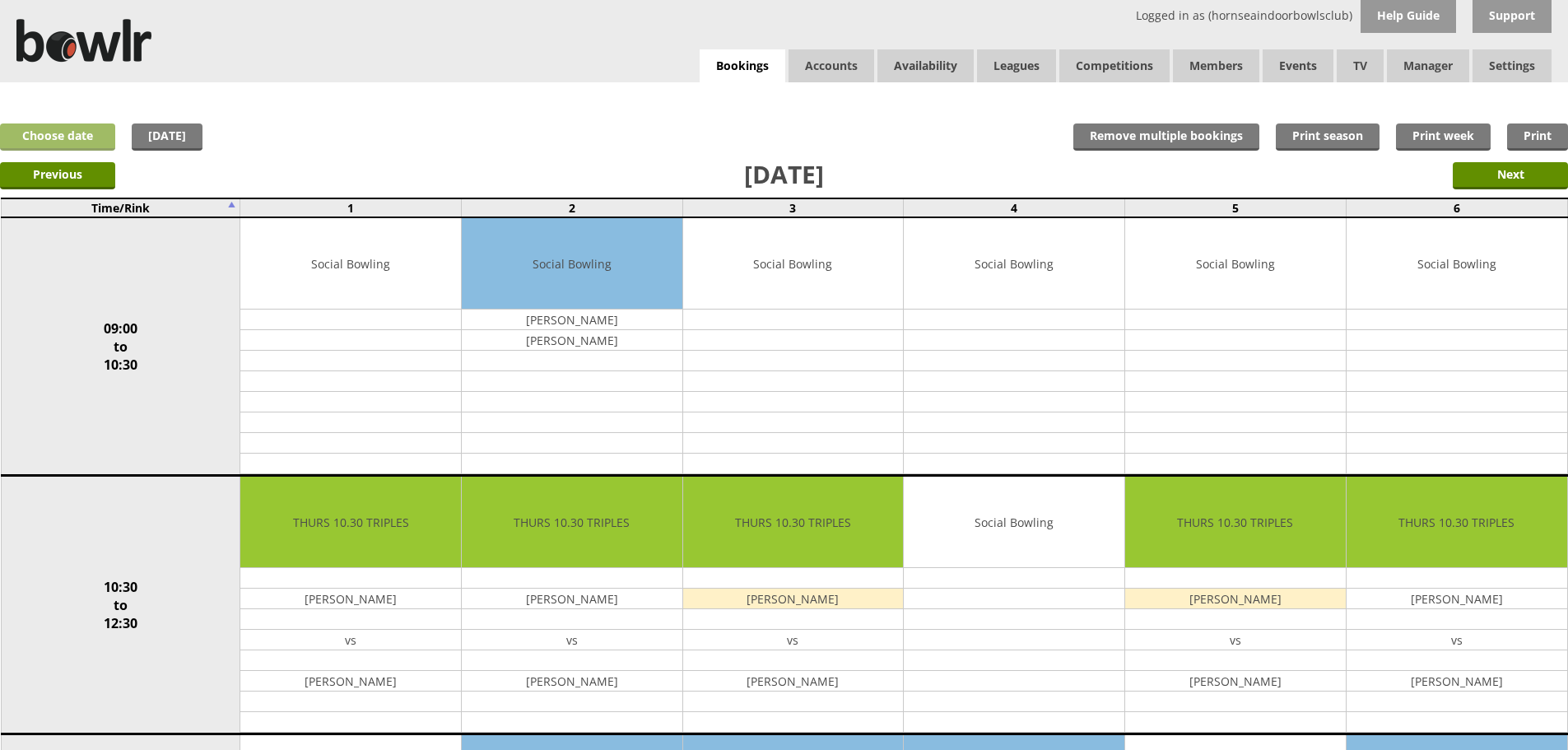
click at [83, 143] on link "Choose date" at bounding box center [57, 137] width 116 height 27
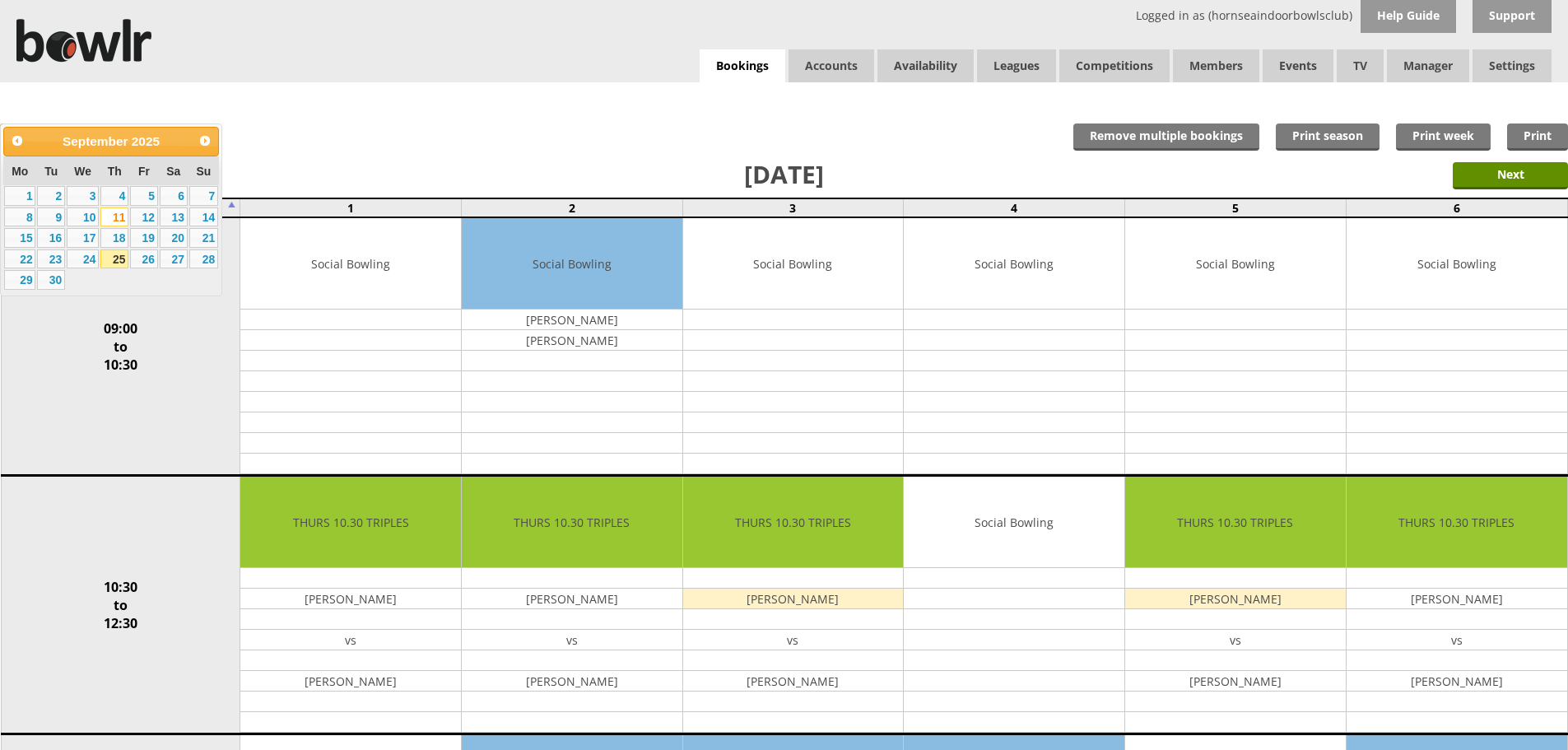
click at [116, 231] on link "18" at bounding box center [115, 238] width 28 height 20
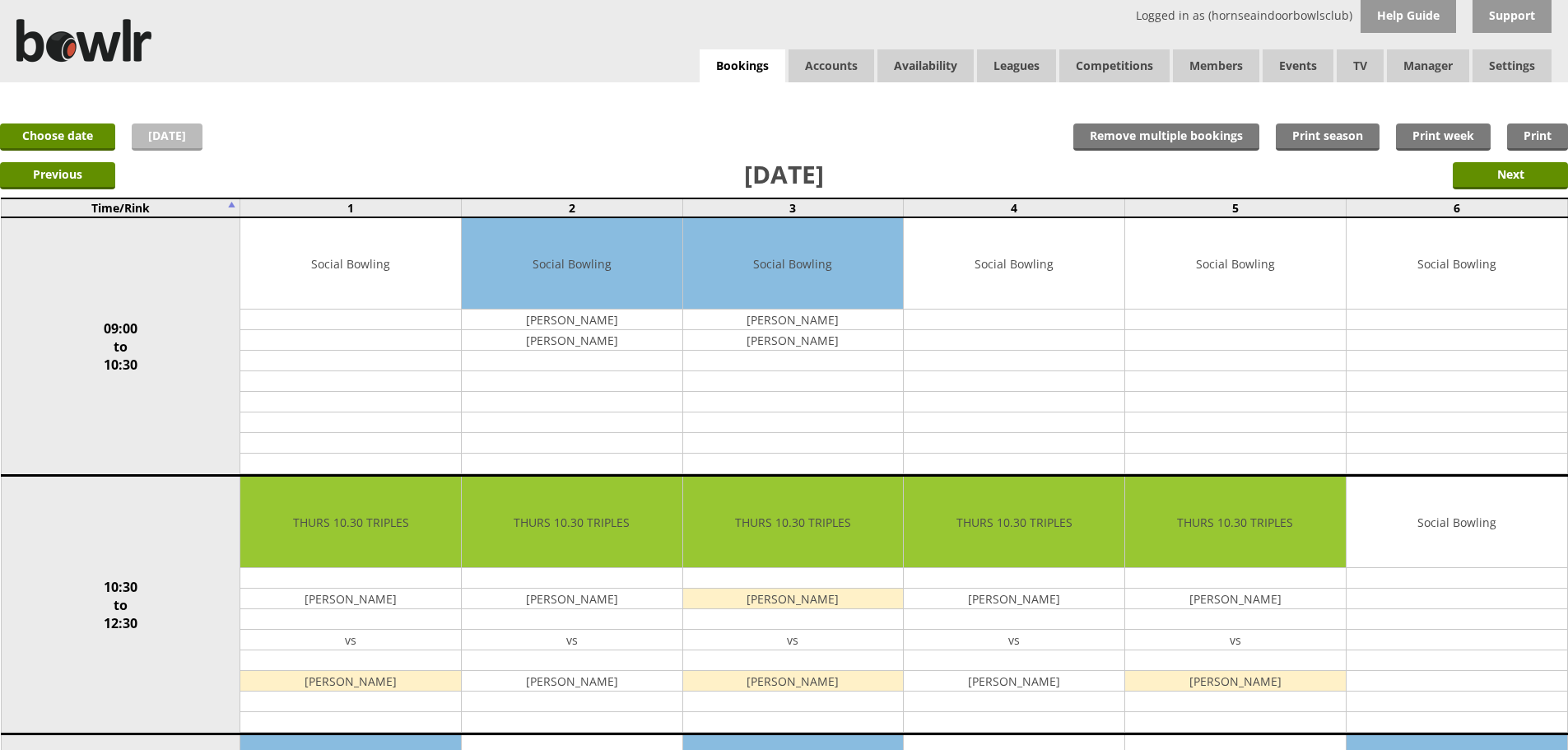
click at [158, 136] on link "[DATE]" at bounding box center [167, 137] width 71 height 27
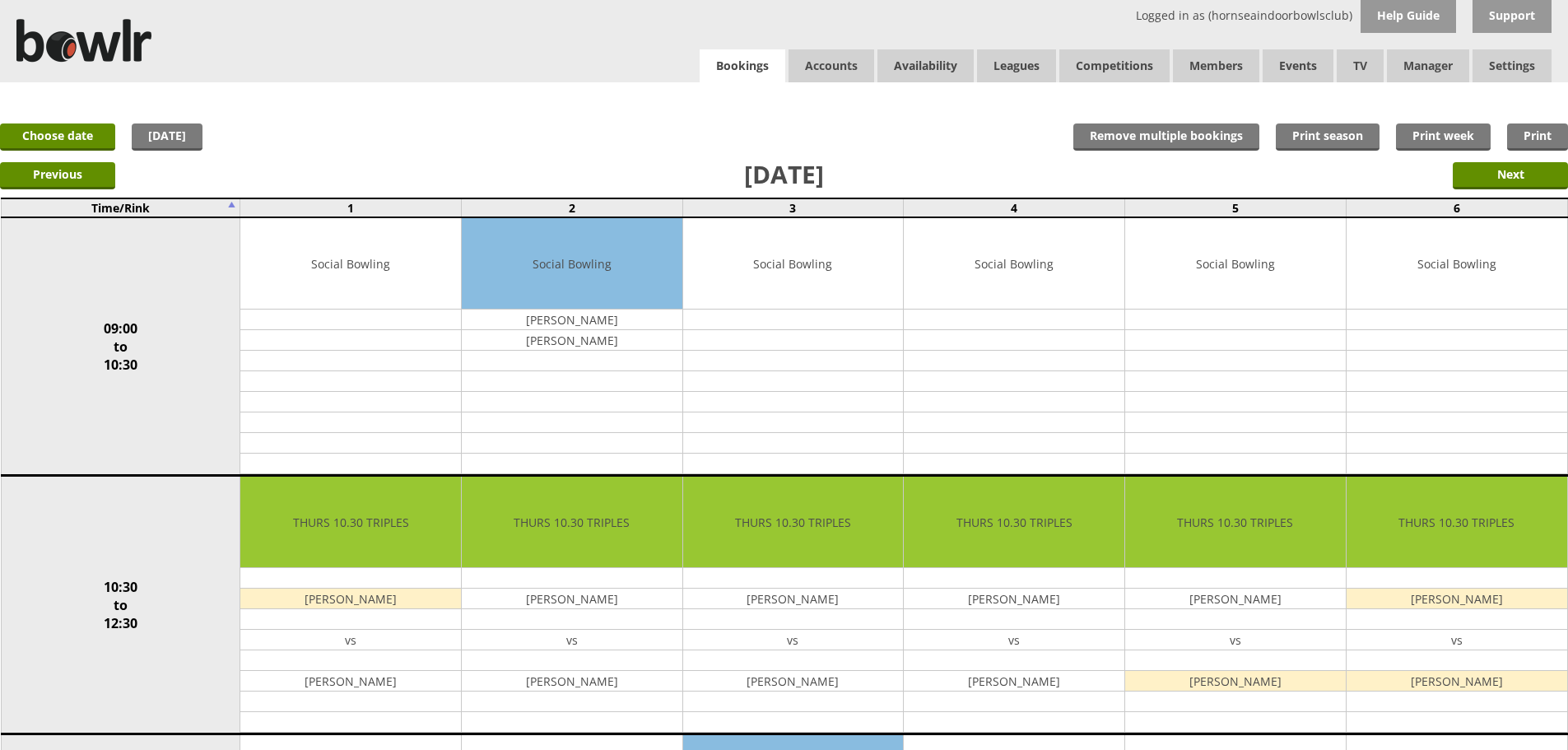
click at [779, 55] on link "Bookings" at bounding box center [742, 66] width 86 height 34
click at [769, 54] on link "Bookings" at bounding box center [742, 66] width 86 height 34
